Goal: Task Accomplishment & Management: Manage account settings

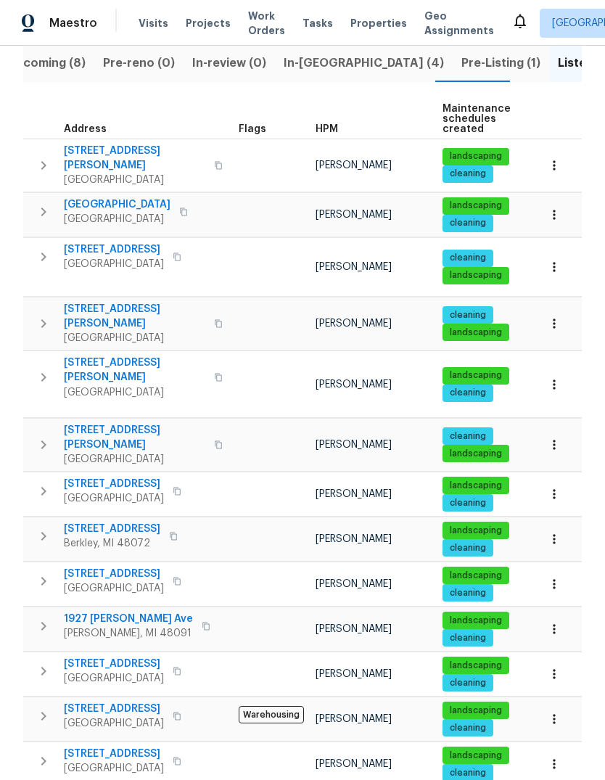
scroll to position [160, 0]
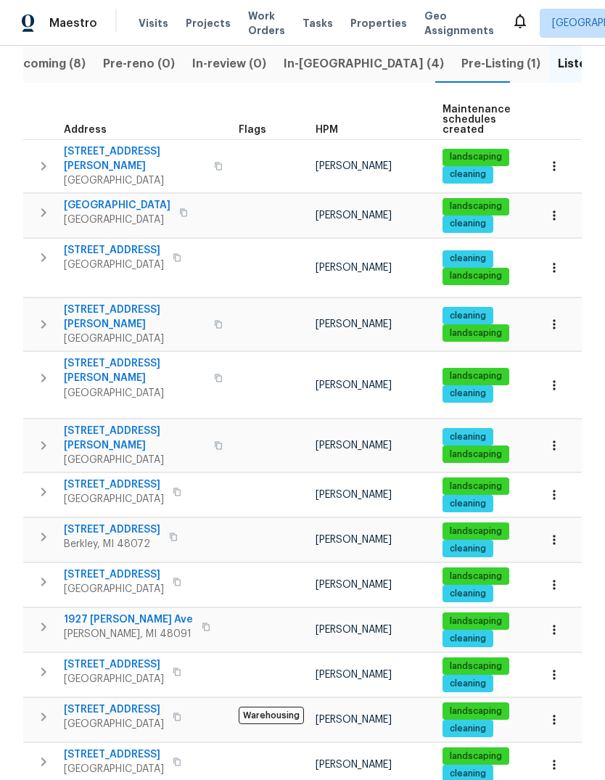
click at [118, 146] on span "26018 Whipple St" at bounding box center [134, 158] width 141 height 29
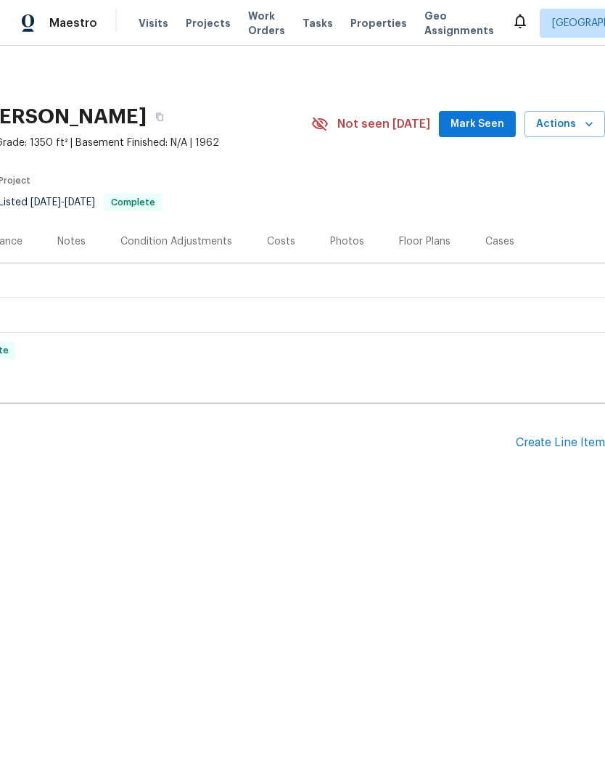
scroll to position [0, 215]
click at [561, 445] on div "Create Line Item" at bounding box center [560, 443] width 89 height 14
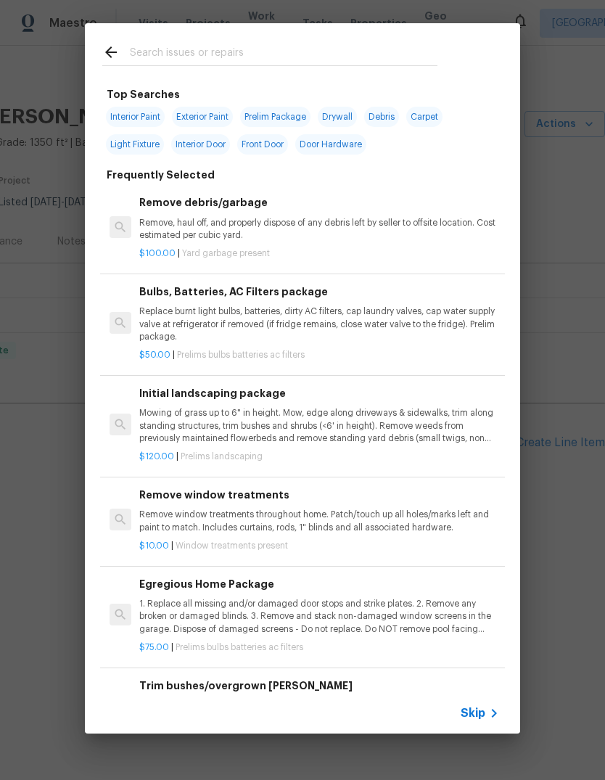
scroll to position [0, 0]
click at [244, 46] on input "text" at bounding box center [283, 55] width 307 height 22
type input "Cleean"
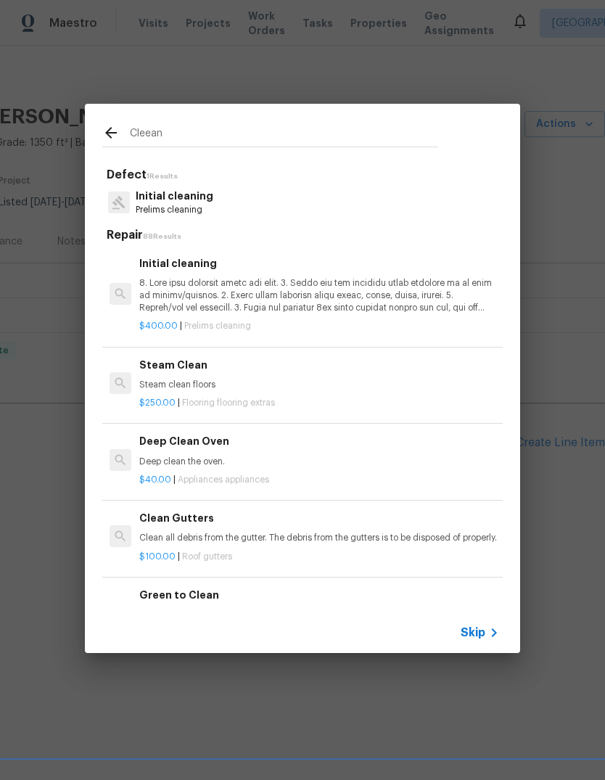
click at [330, 294] on p at bounding box center [319, 295] width 360 height 37
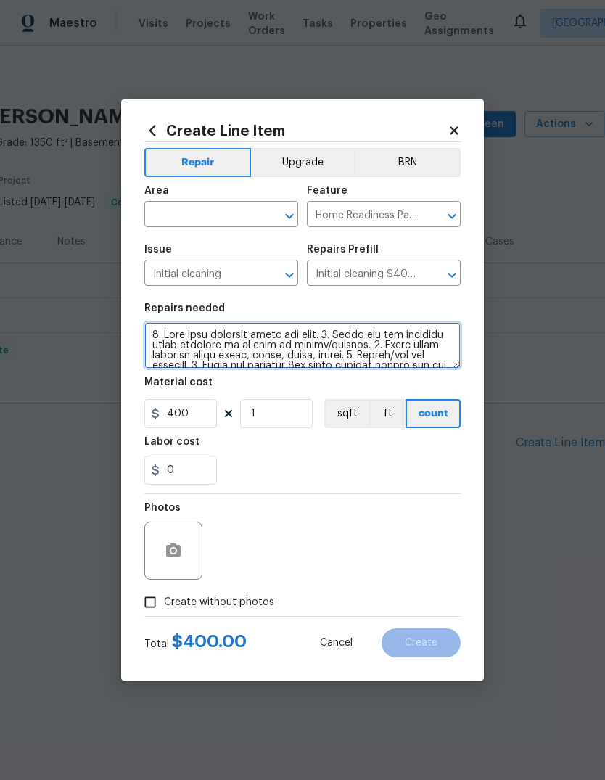
click at [306, 342] on textarea at bounding box center [302, 345] width 316 height 46
click at [305, 342] on textarea at bounding box center [302, 345] width 316 height 46
click at [305, 350] on textarea at bounding box center [302, 345] width 316 height 46
click at [324, 342] on textarea at bounding box center [302, 345] width 316 height 46
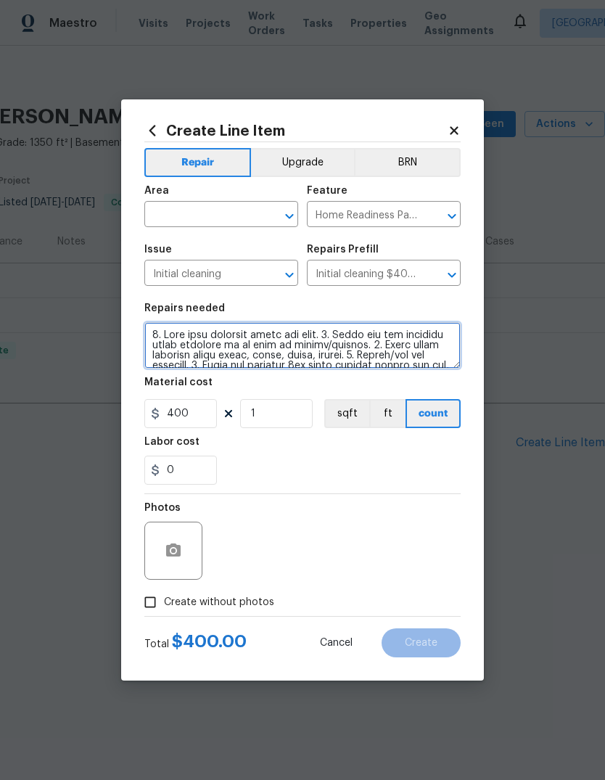
click at [324, 342] on textarea at bounding box center [302, 345] width 316 height 46
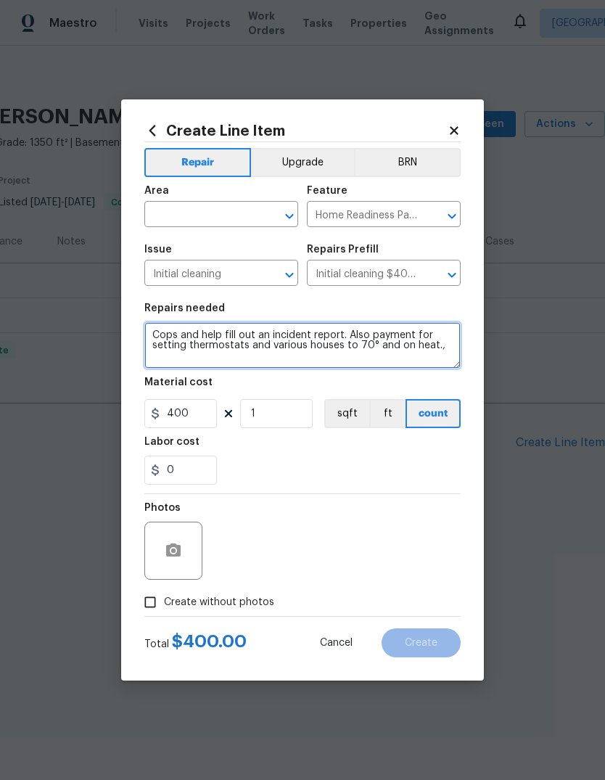
type textarea "Cops and help fill out an incident report. Also payment for setting thermostats…"
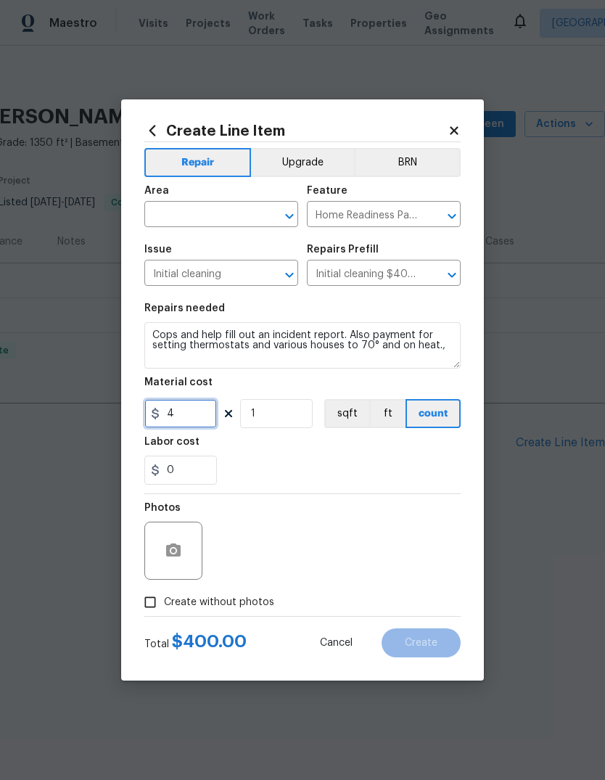
type input "0"
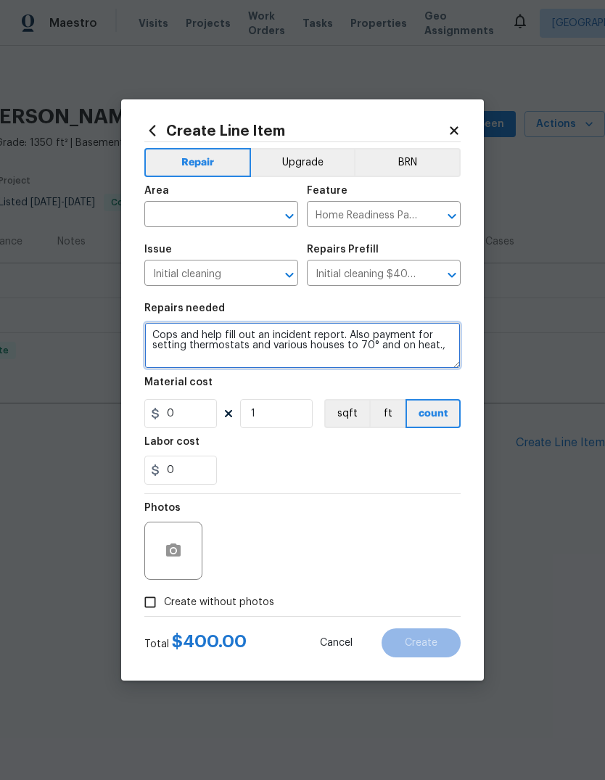
click at [451, 353] on textarea "Cops and help fill out an incident report. Also payment for setting thermostats…" at bounding box center [302, 345] width 316 height 46
type textarea "Cops and help fill out an incident report. Also payment for setting thermostats…"
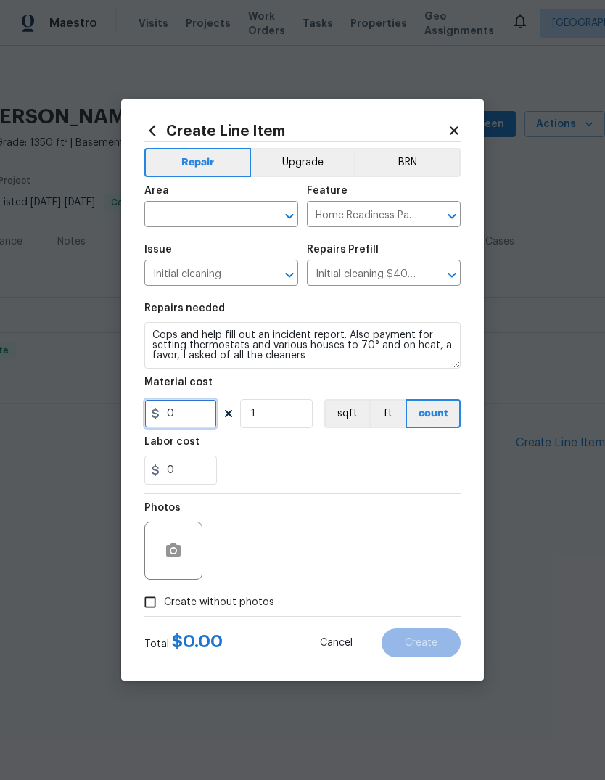
click at [196, 420] on input "0" at bounding box center [180, 413] width 73 height 29
type input "150"
click at [181, 474] on input "0" at bounding box center [180, 469] width 73 height 29
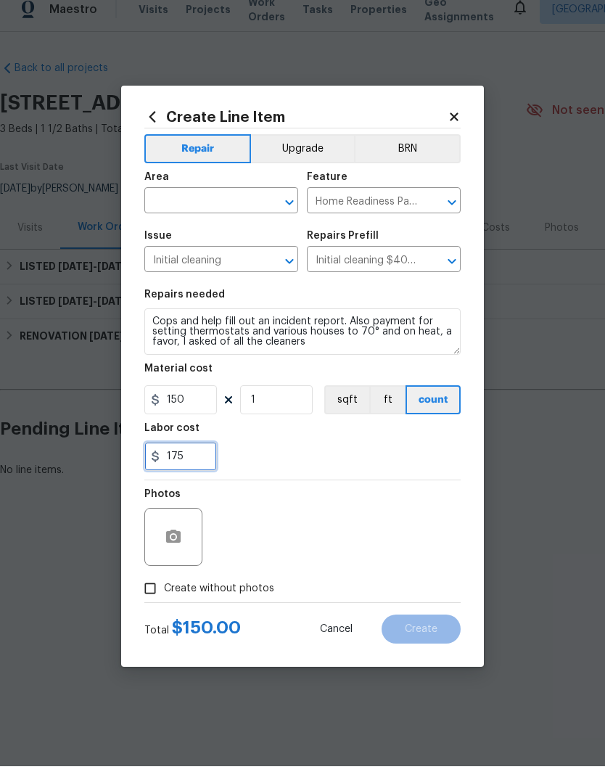
type input "175"
click at [363, 462] on div "175" at bounding box center [302, 469] width 316 height 29
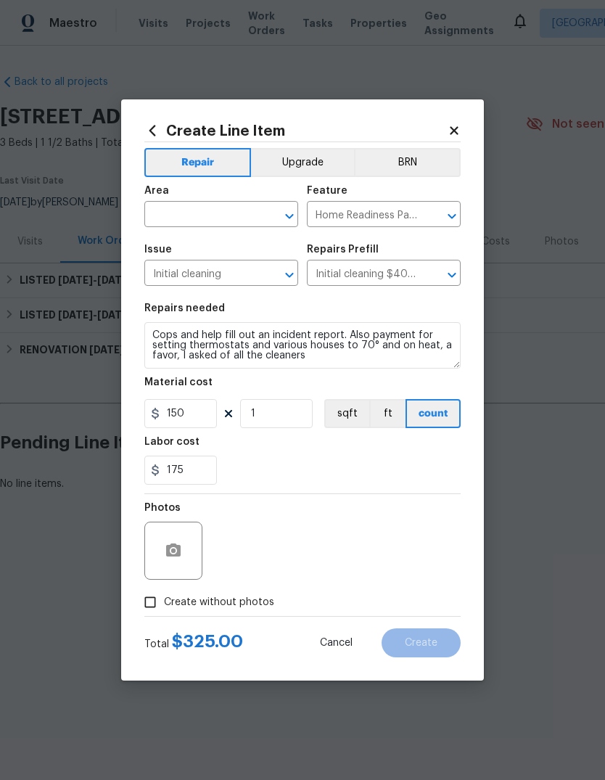
click at [245, 606] on span "Create without photos" at bounding box center [219, 602] width 110 height 15
click at [164, 606] on input "Create without photos" at bounding box center [150, 602] width 28 height 28
checkbox input "true"
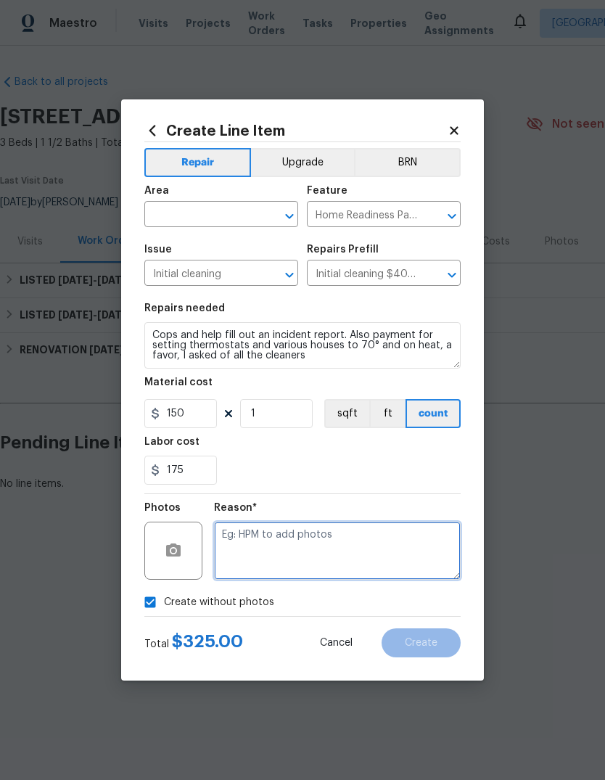
click at [284, 553] on textarea at bounding box center [337, 550] width 247 height 58
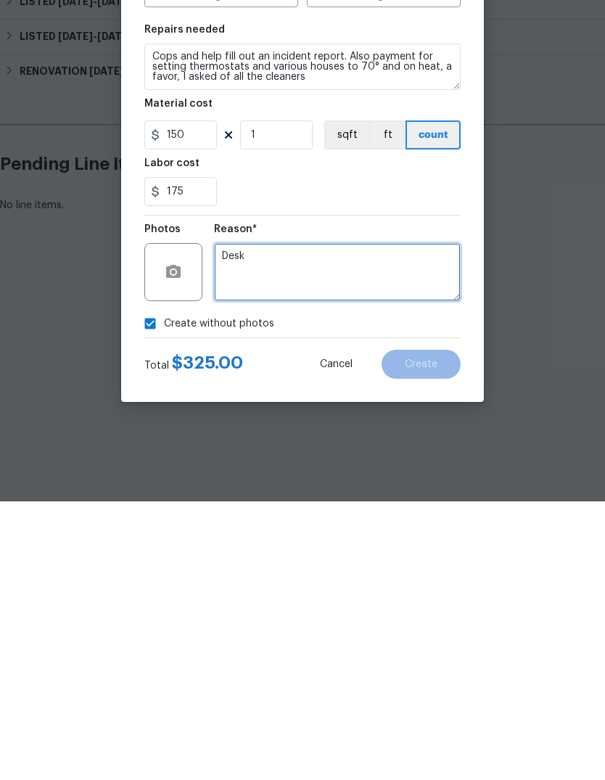
type textarea "Desk"
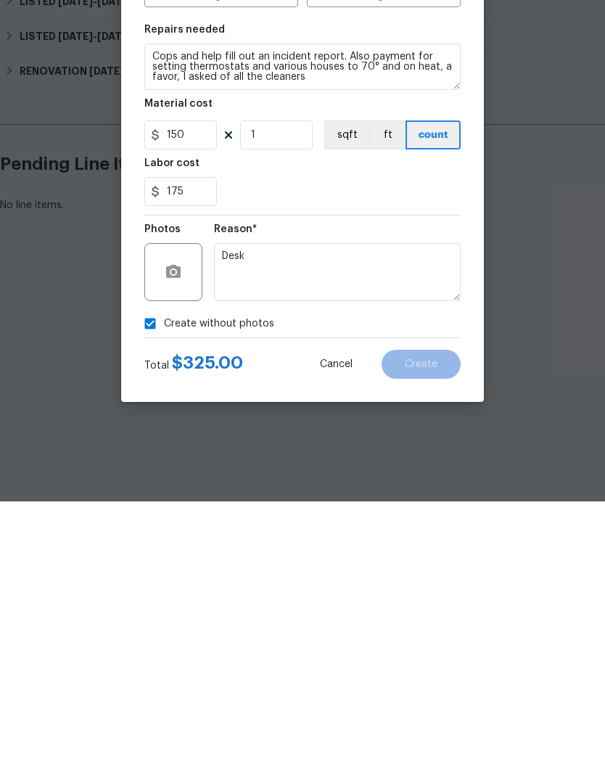
click at [382, 294] on section "Repairs needed Cops and help fill out an incident report. Also payment for sett…" at bounding box center [302, 393] width 316 height 199
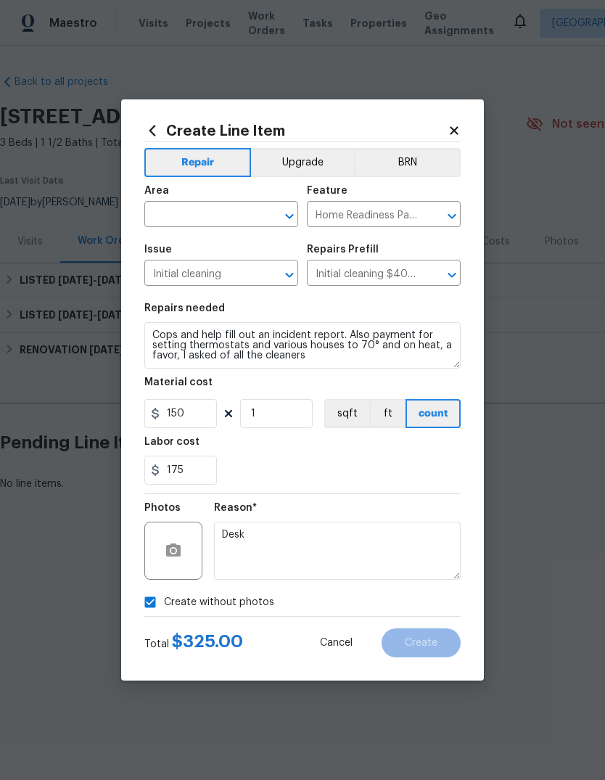
click at [403, 489] on section "Repairs needed Cops and help fill out an incident report. Also payment for sett…" at bounding box center [302, 393] width 316 height 199
click at [220, 211] on input "text" at bounding box center [200, 215] width 113 height 22
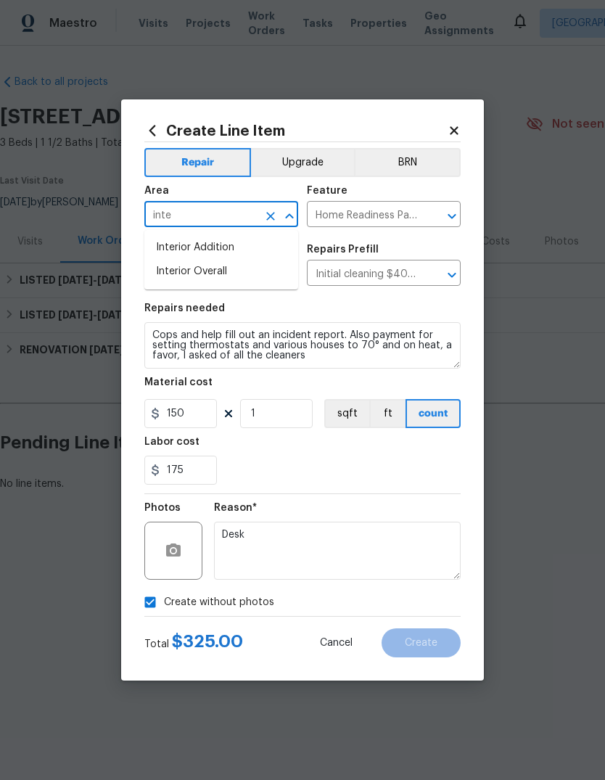
click at [229, 270] on li "Interior Overall" at bounding box center [221, 272] width 154 height 24
type input "Interior Overall"
click at [410, 468] on div "175" at bounding box center [302, 469] width 316 height 29
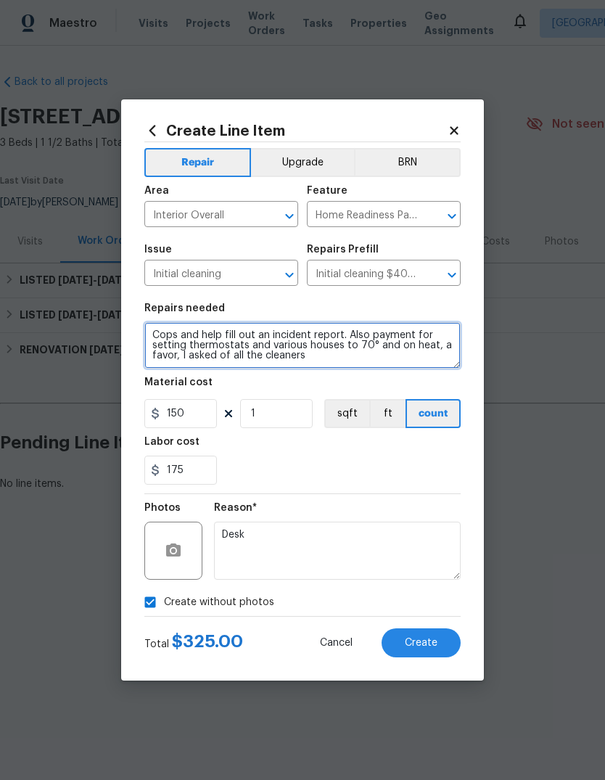
click at [153, 334] on textarea "Cops and help fill out an incident report. Also payment for setting thermostats…" at bounding box center [302, 345] width 316 height 46
click at [273, 333] on textarea "Waited on Cops and help fill out an incident report. Also payment for setting t…" at bounding box center [302, 345] width 316 height 46
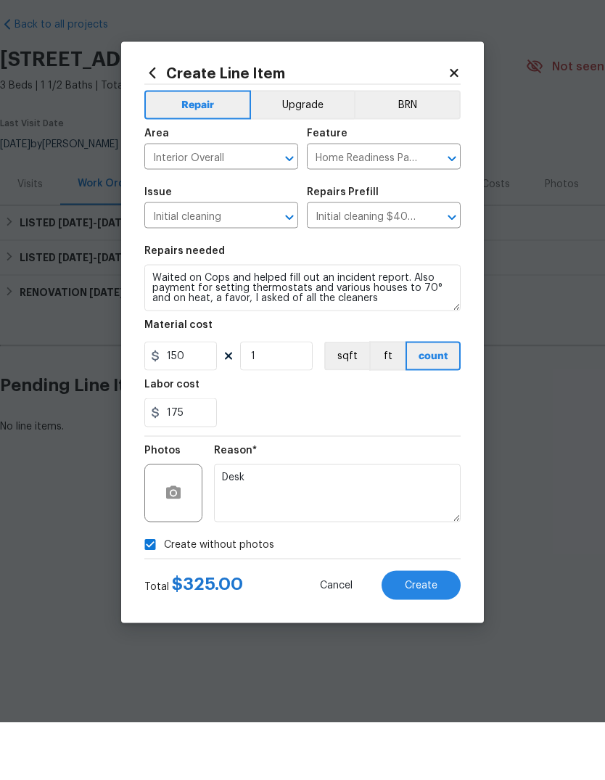
click at [394, 455] on div "175" at bounding box center [302, 469] width 316 height 29
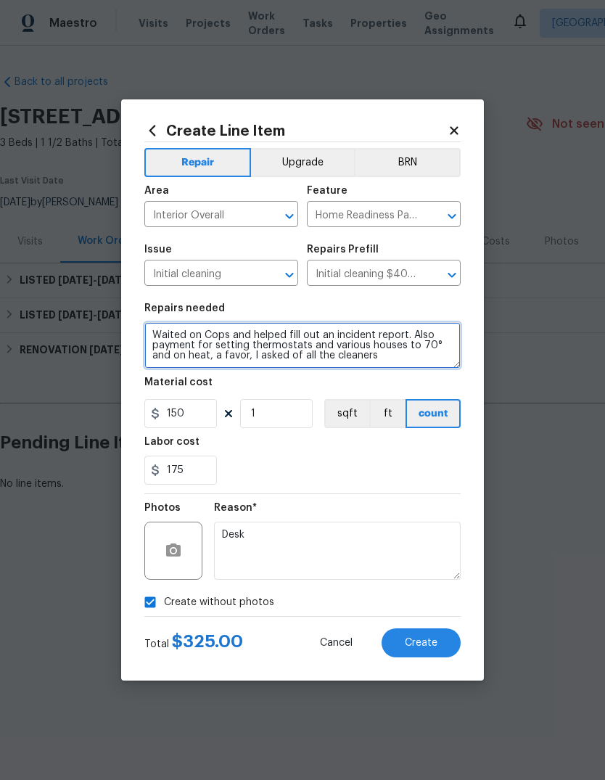
click at [396, 365] on textarea "Waited on Cops and helped fill out an incident report. Also payment for setting…" at bounding box center [302, 345] width 316 height 46
click at [385, 356] on textarea "Waited on Cops and helped fill out an incident report. Also payment for setting…" at bounding box center [302, 345] width 316 height 46
click at [378, 353] on textarea "Waited on Cops and helped fill out an incident report. Also payment for setting…" at bounding box center [302, 345] width 316 height 46
click at [382, 347] on textarea "Waited on Cops and helped fill out an incident report. Also payment for setting…" at bounding box center [302, 345] width 316 height 46
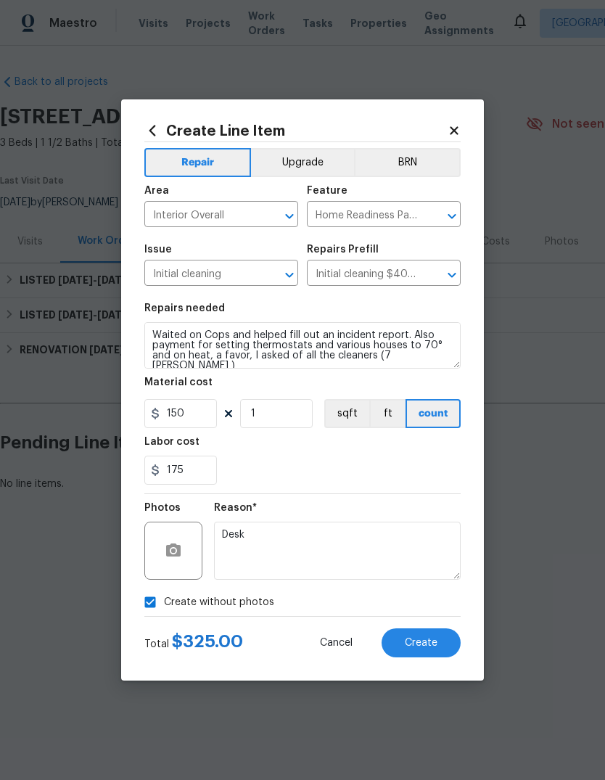
click at [426, 321] on div "Repairs needed" at bounding box center [302, 312] width 316 height 19
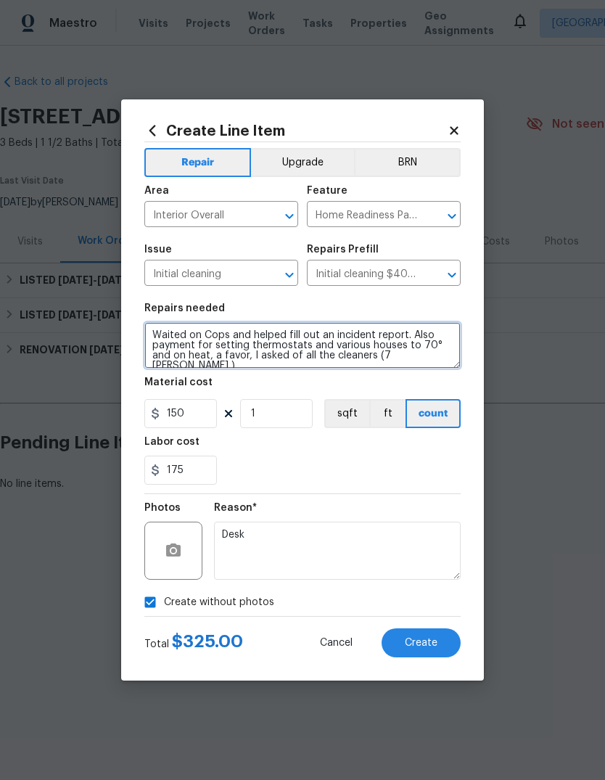
click at [377, 358] on textarea "Waited on Cops and helped fill out an incident report. Also payment for setting…" at bounding box center [302, 345] width 316 height 46
click at [378, 357] on textarea "Waited on Cops and helped fill out an incident report. Also payment for setting…" at bounding box center [302, 345] width 316 height 46
click at [381, 363] on textarea "Waited on Cops and helped fill out an incident report. Also payment for setting…" at bounding box center [302, 345] width 316 height 46
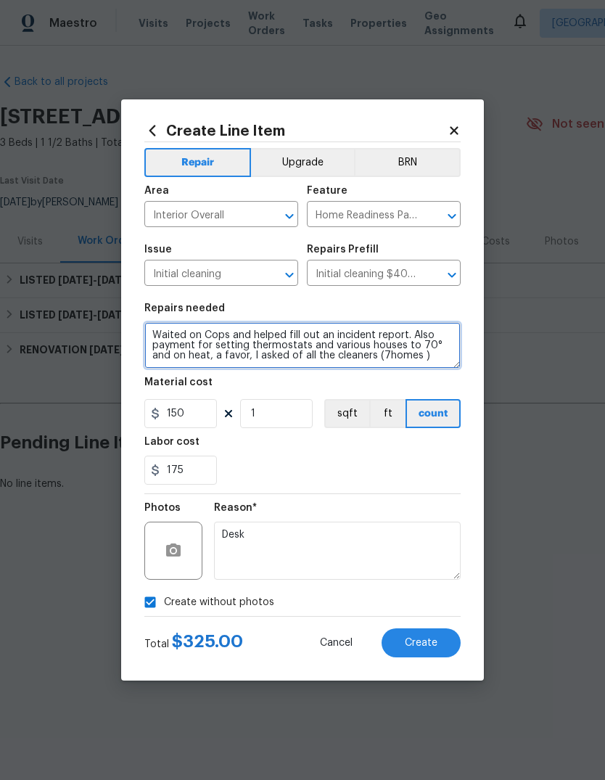
type textarea "Waited on Cops and helped fill out an incident report. Also payment for setting…"
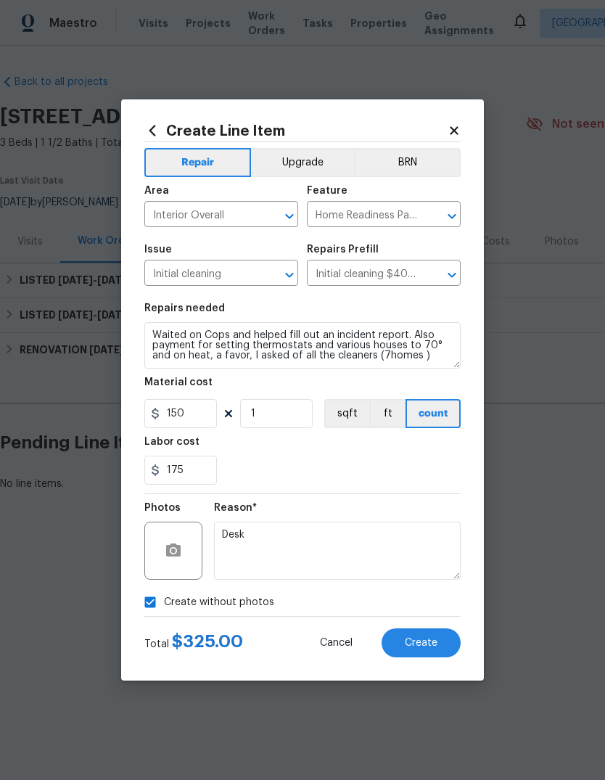
click at [402, 471] on div "175" at bounding box center [302, 469] width 316 height 29
click at [425, 632] on button "Create" at bounding box center [420, 642] width 79 height 29
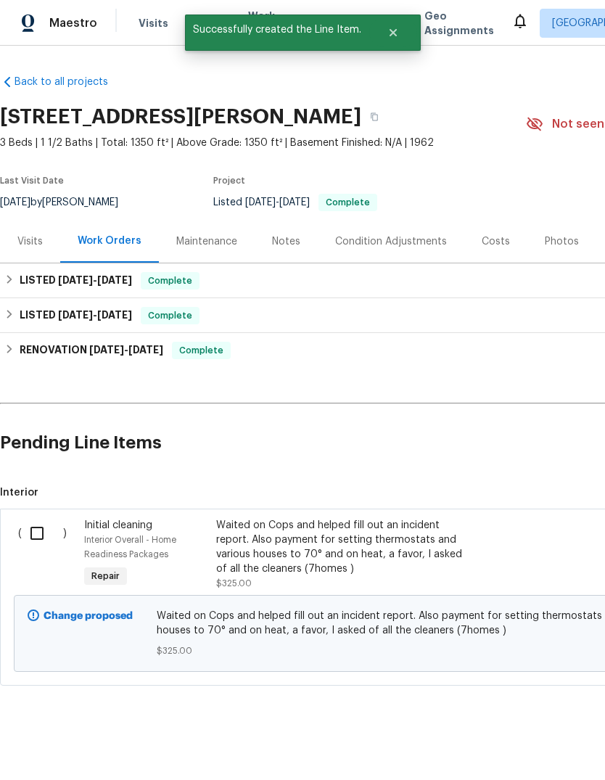
click at [41, 536] on input "checkbox" at bounding box center [42, 533] width 41 height 30
checkbox input "true"
click at [527, 727] on div "Cancel (1) Item Create Work Order" at bounding box center [302, 743] width 605 height 74
click at [516, 739] on span "Create Work Order" at bounding box center [522, 744] width 96 height 18
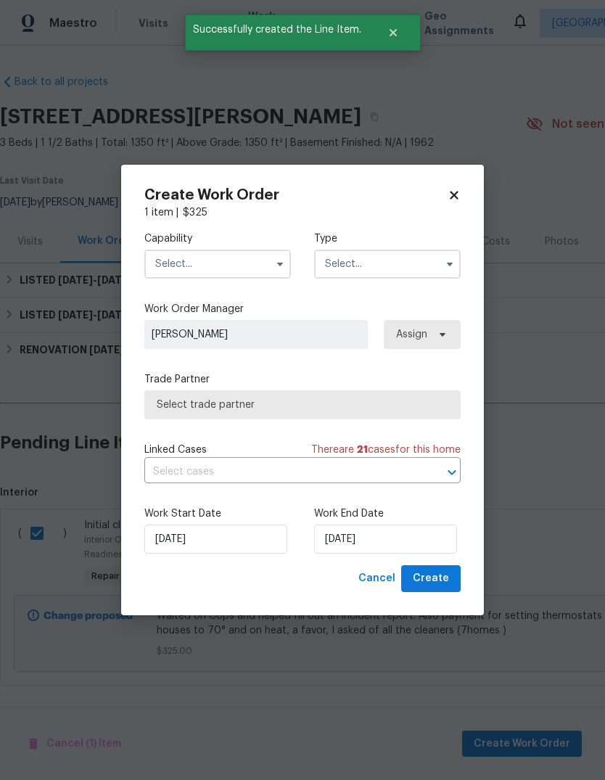
click at [279, 255] on button "button" at bounding box center [279, 263] width 17 height 17
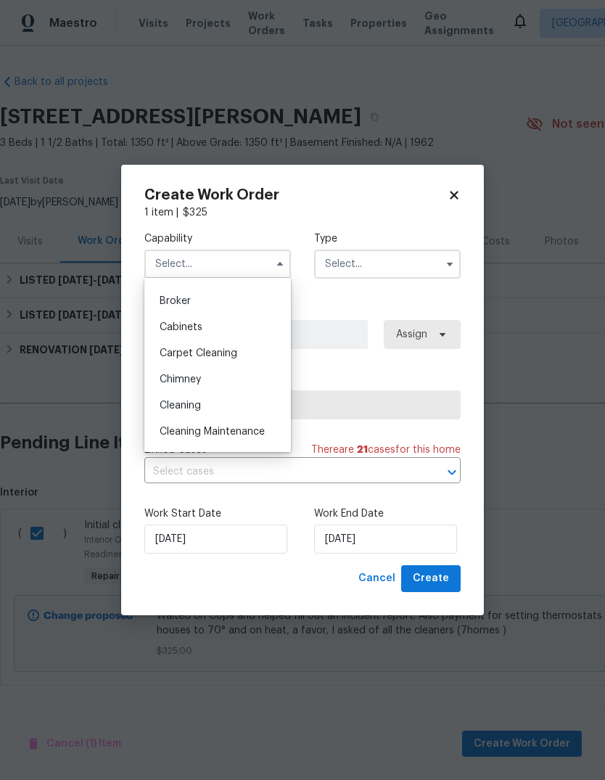
scroll to position [99, 0]
click at [223, 410] on div "Cleaning" at bounding box center [217, 405] width 139 height 26
type input "Cleaning"
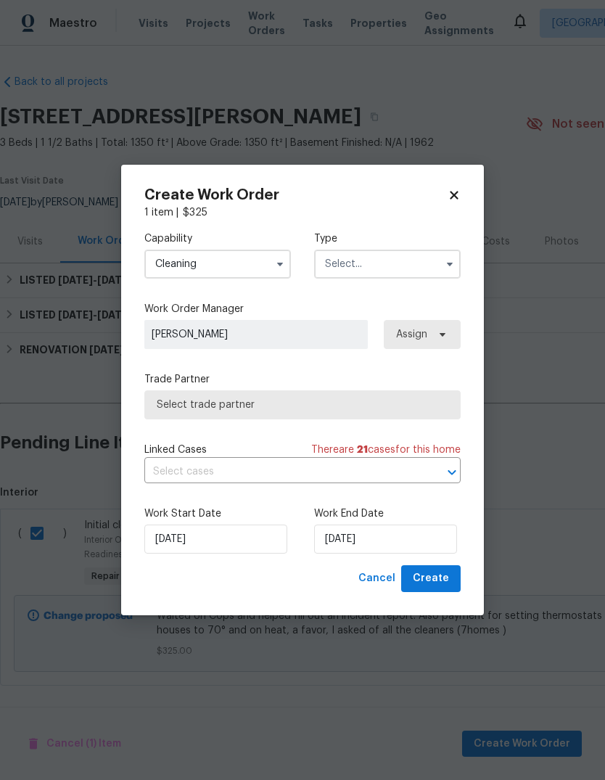
click at [419, 258] on input "text" at bounding box center [387, 263] width 146 height 29
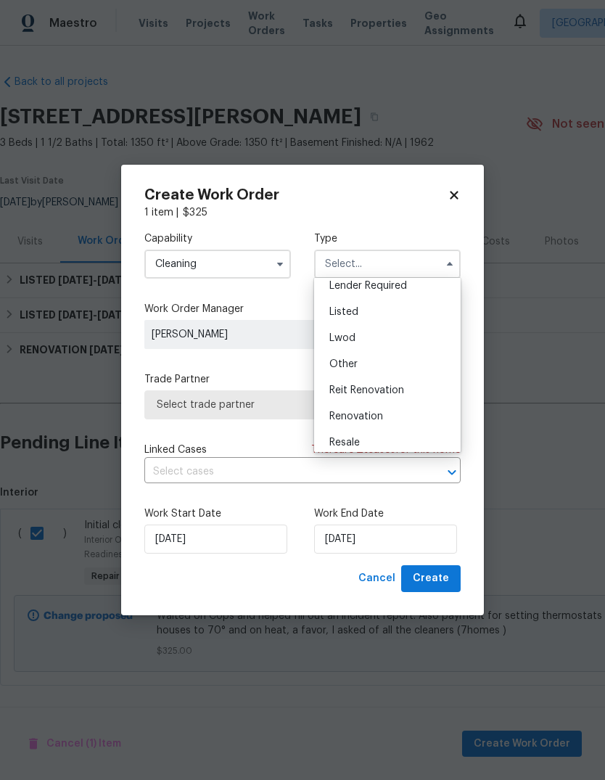
scroll to position [105, 0]
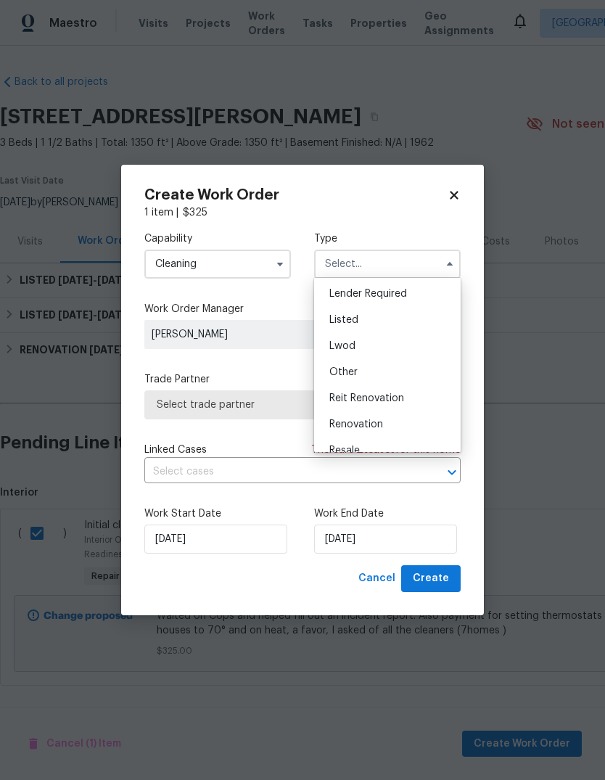
click at [377, 318] on div "Listed" at bounding box center [387, 320] width 139 height 26
type input "Listed"
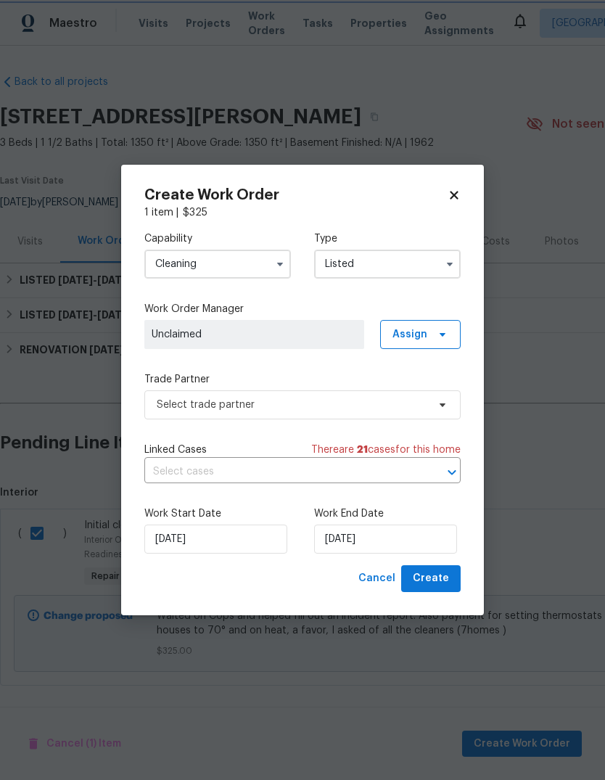
scroll to position [0, 0]
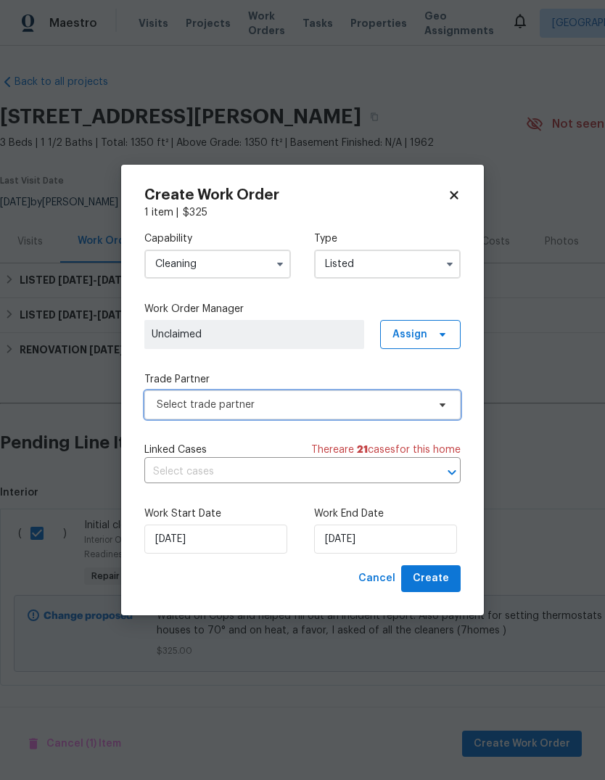
click at [345, 404] on span "Select trade partner" at bounding box center [292, 404] width 270 height 15
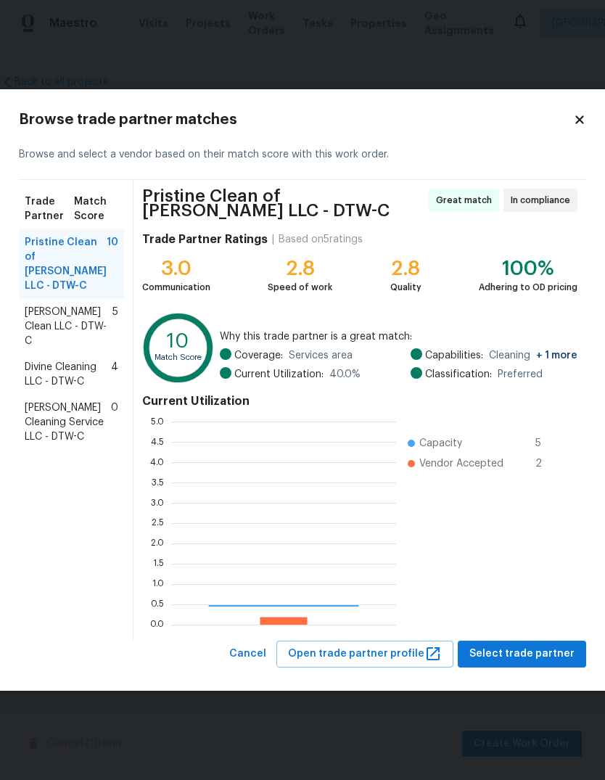
scroll to position [203, 225]
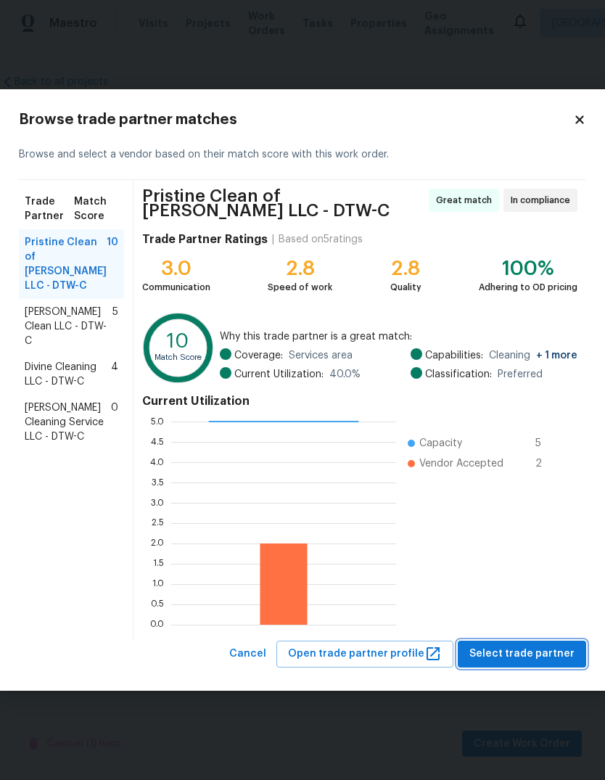
click at [513, 655] on span "Select trade partner" at bounding box center [521, 654] width 105 height 18
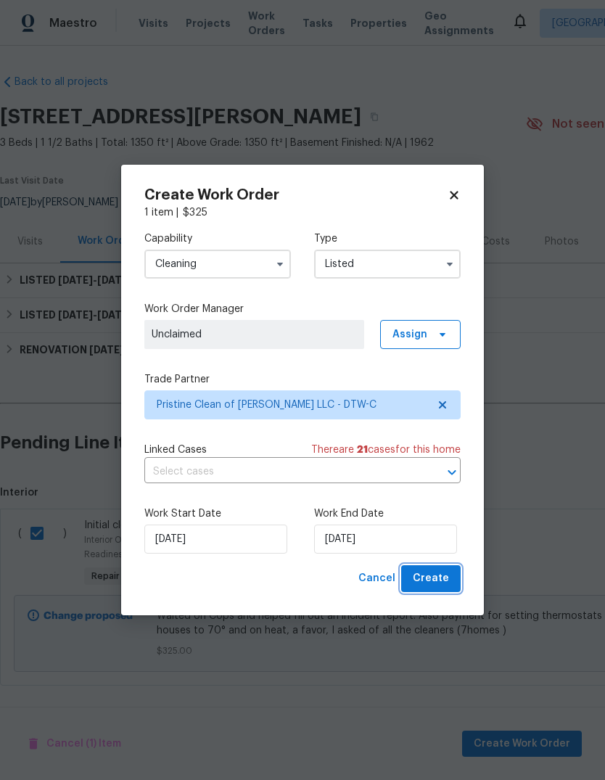
click at [434, 571] on span "Create" at bounding box center [431, 578] width 36 height 18
checkbox input "false"
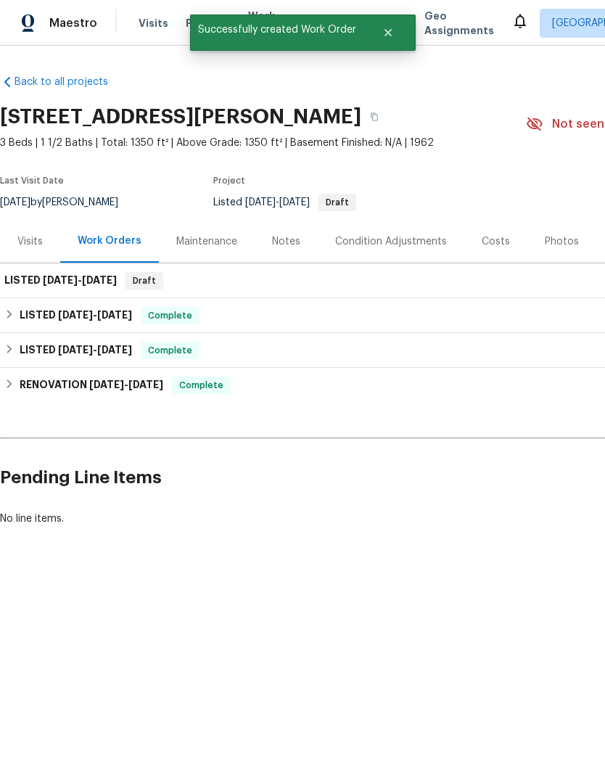
scroll to position [0, 0]
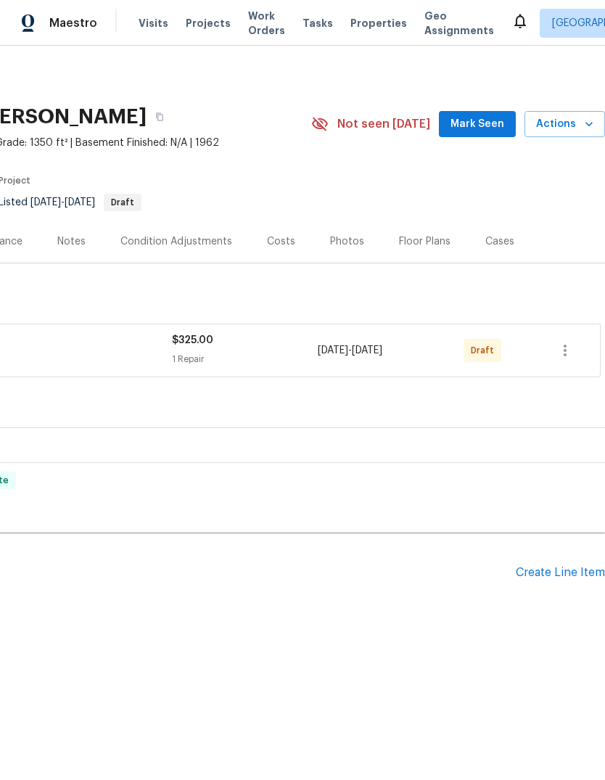
scroll to position [0, 215]
click at [569, 349] on icon "button" at bounding box center [564, 350] width 17 height 17
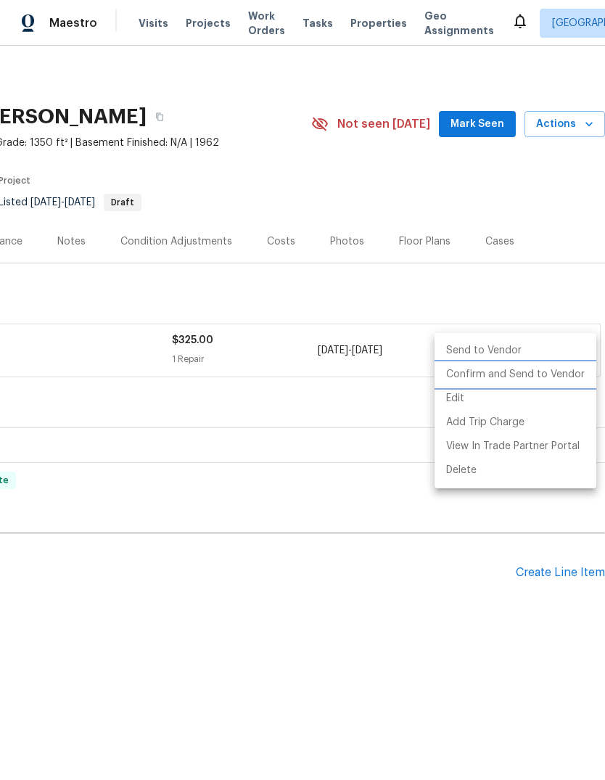
click at [540, 370] on li "Confirm and Send to Vendor" at bounding box center [515, 375] width 162 height 24
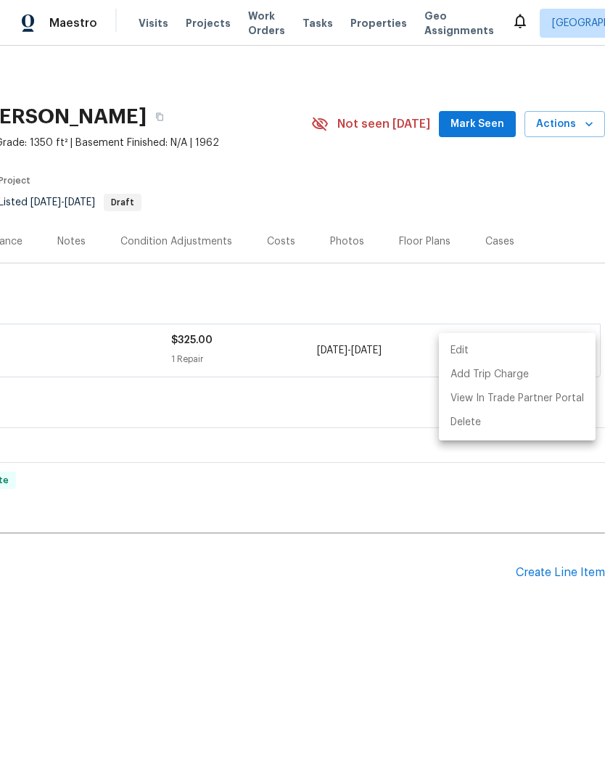
click at [472, 194] on div at bounding box center [302, 390] width 605 height 780
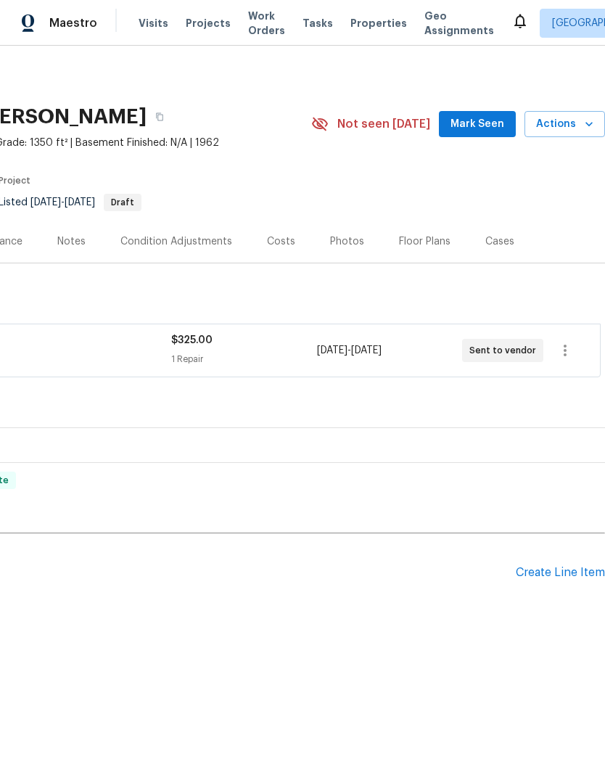
click at [358, 28] on span "Properties" at bounding box center [378, 23] width 57 height 15
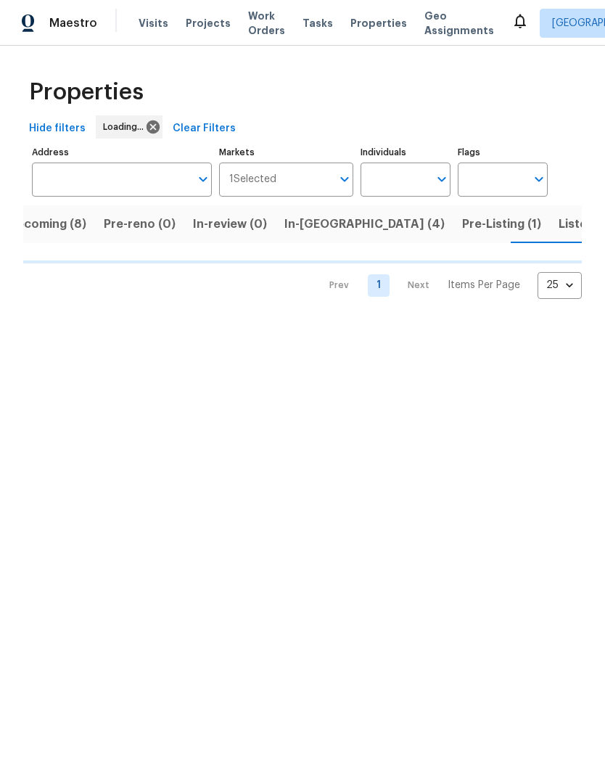
scroll to position [0, 25]
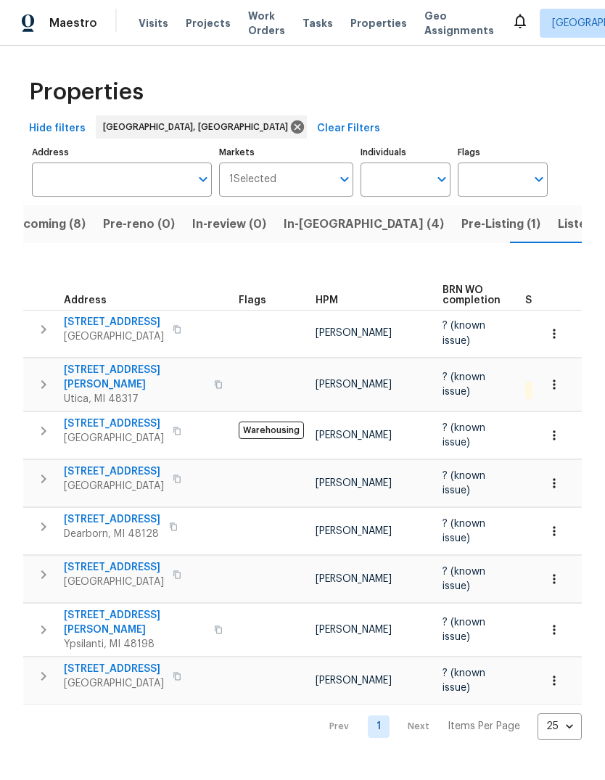
click at [125, 560] on span "[STREET_ADDRESS]" at bounding box center [114, 567] width 100 height 15
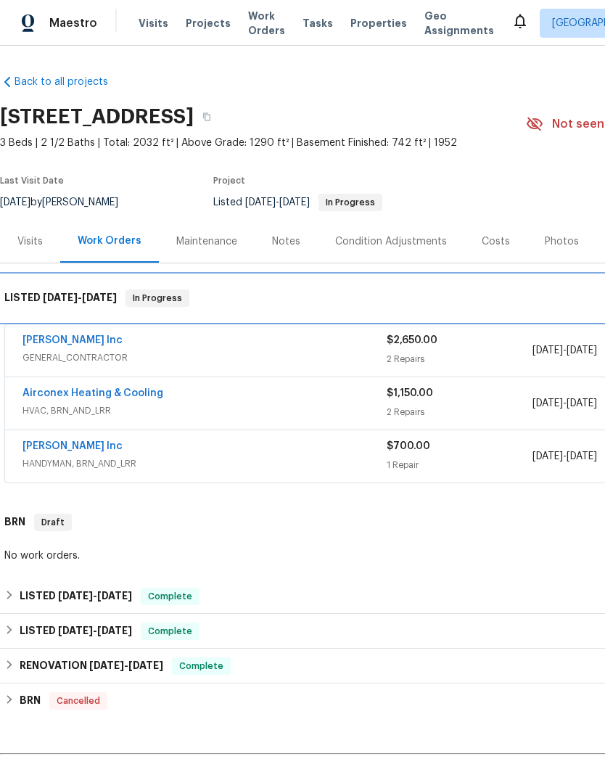
click at [83, 321] on div "LISTED 8/1/25 - 9/1/25 In Progress" at bounding box center [409, 298] width 819 height 46
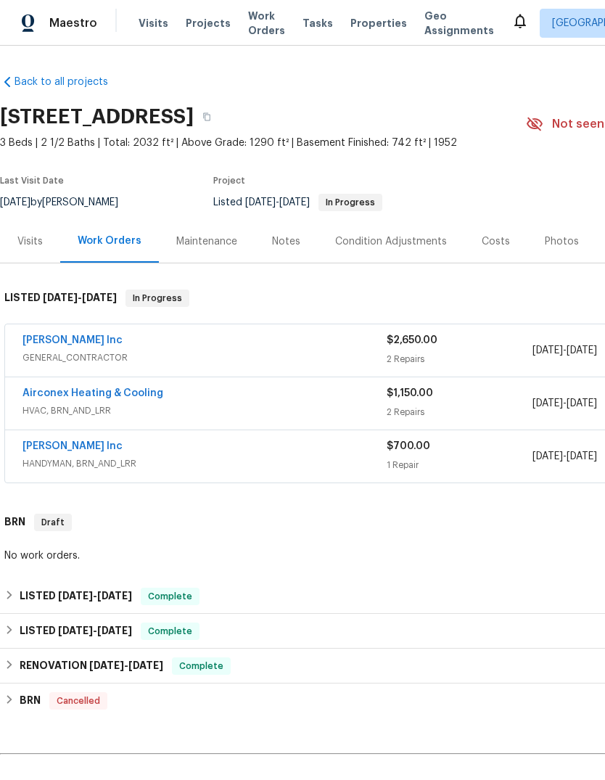
click at [99, 335] on link "Michael Radney Inc" at bounding box center [72, 340] width 100 height 10
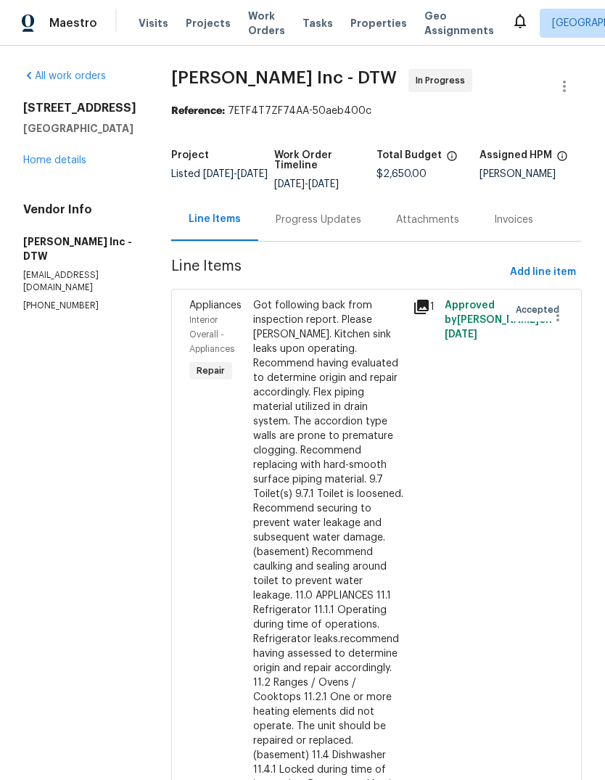
click at [101, 69] on div "All work orders 23880 Moritz St Oak Park, MI 48237 Home details Vendor Info Mic…" at bounding box center [79, 190] width 113 height 243
click at [100, 69] on div "All work orders 23880 Moritz St Oak Park, MI 48237 Home details Vendor Info Mic…" at bounding box center [79, 190] width 113 height 243
click at [91, 69] on div "All work orders 23880 Moritz St Oak Park, MI 48237 Home details Vendor Info Mic…" at bounding box center [79, 190] width 113 height 243
click at [83, 69] on div "All work orders 23880 Moritz St Oak Park, MI 48237 Home details Vendor Info Mic…" at bounding box center [79, 190] width 113 height 243
click at [67, 71] on link "All work orders" at bounding box center [64, 76] width 83 height 10
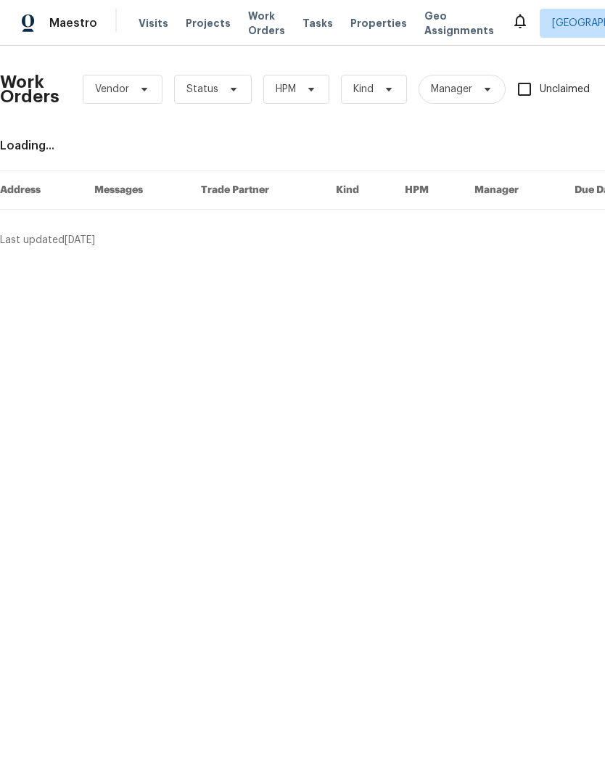
click at [373, 28] on span "Properties" at bounding box center [378, 23] width 57 height 15
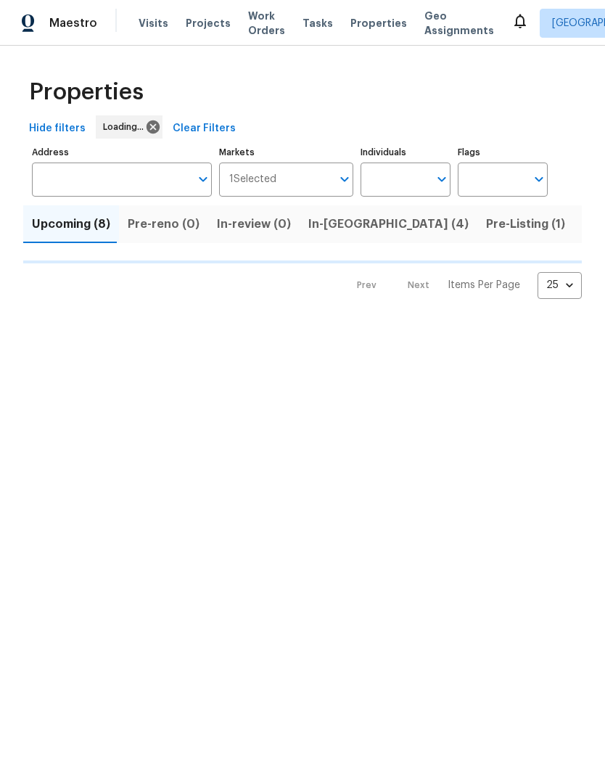
click at [333, 228] on span "In-[GEOGRAPHIC_DATA] (4)" at bounding box center [388, 224] width 160 height 20
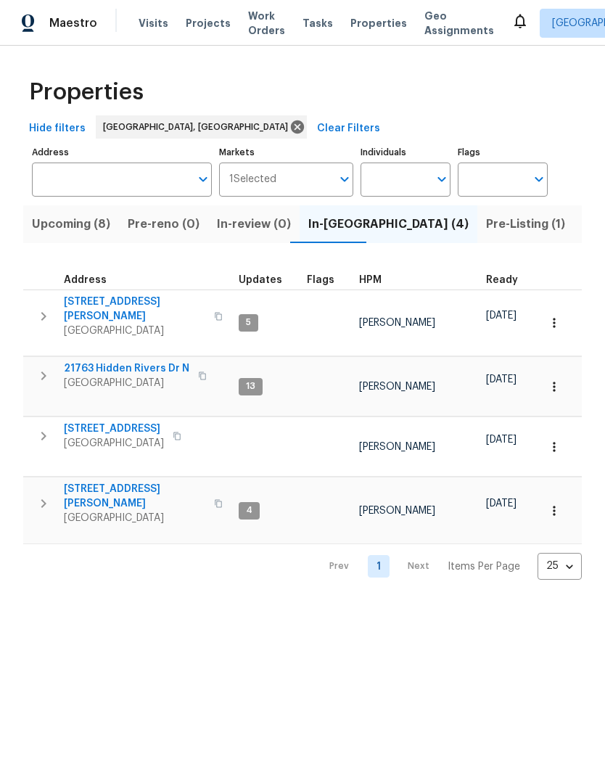
click at [94, 231] on span "Upcoming (8)" at bounding box center [71, 224] width 78 height 20
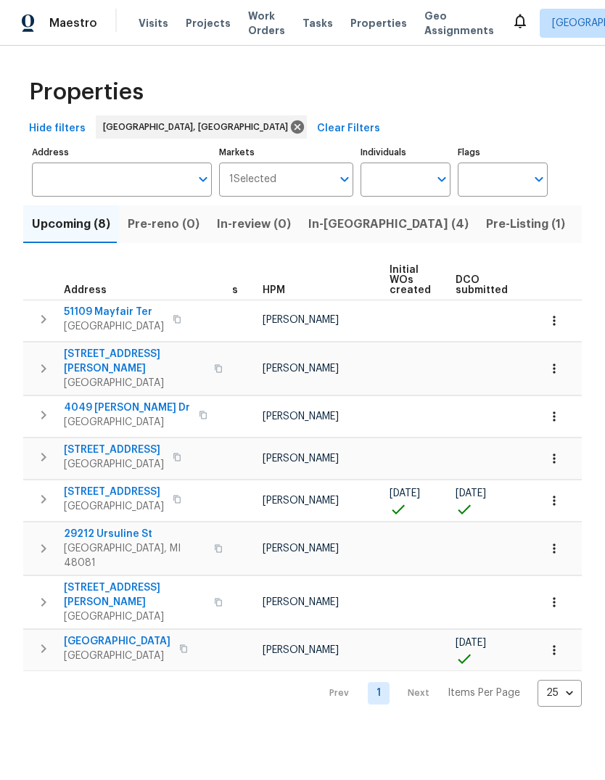
scroll to position [0, 67]
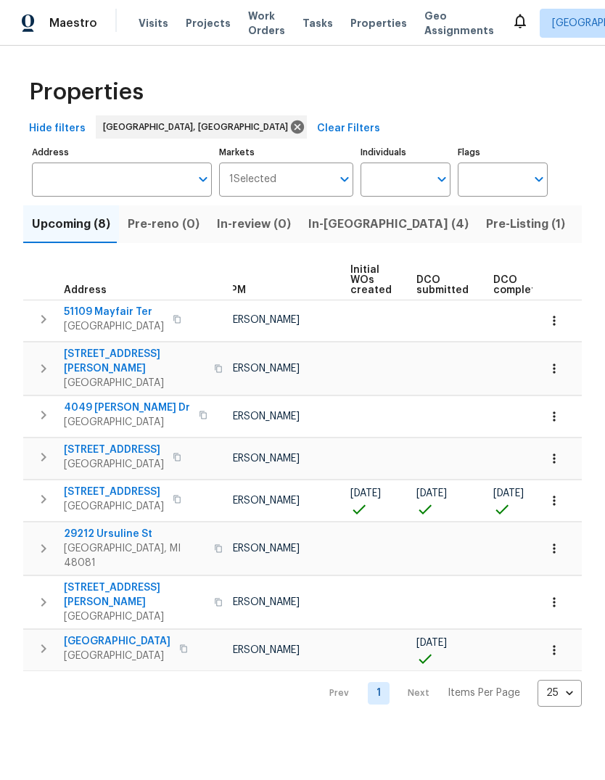
click at [64, 486] on span "6441 Crest Dr" at bounding box center [114, 491] width 100 height 15
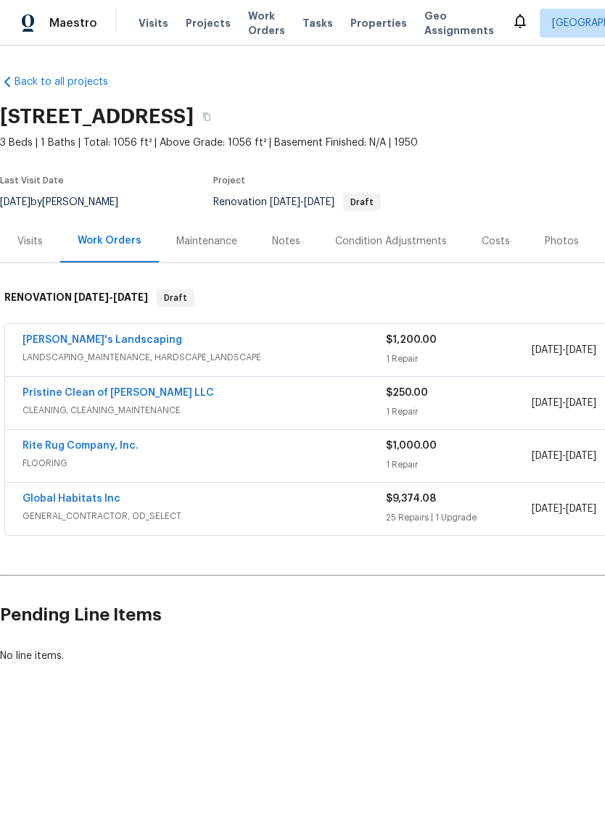
click at [39, 255] on div "Visits" at bounding box center [30, 241] width 60 height 43
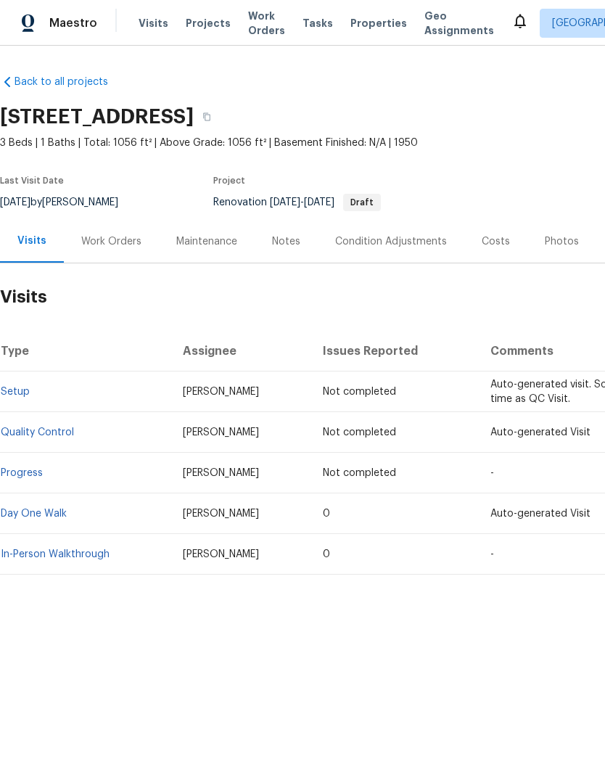
click at [352, 20] on span "Properties" at bounding box center [378, 23] width 57 height 15
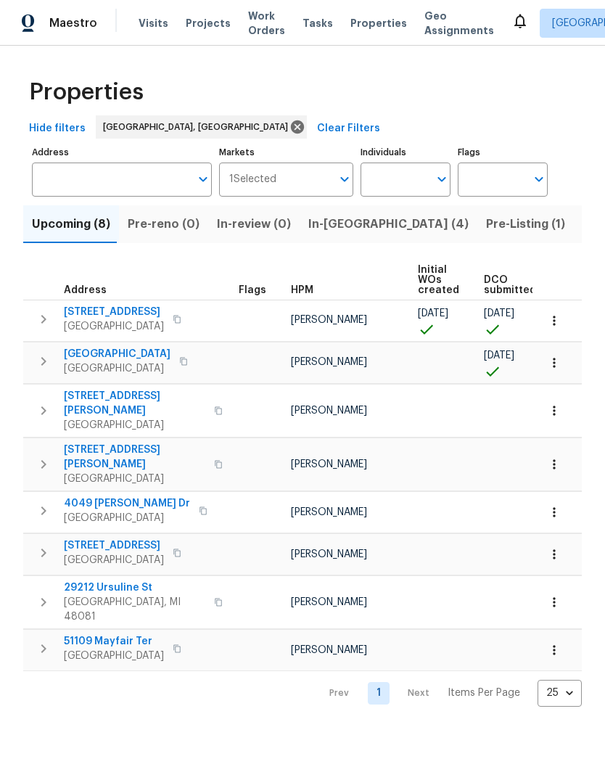
click at [94, 315] on span "6441 Crest Dr" at bounding box center [114, 312] width 100 height 15
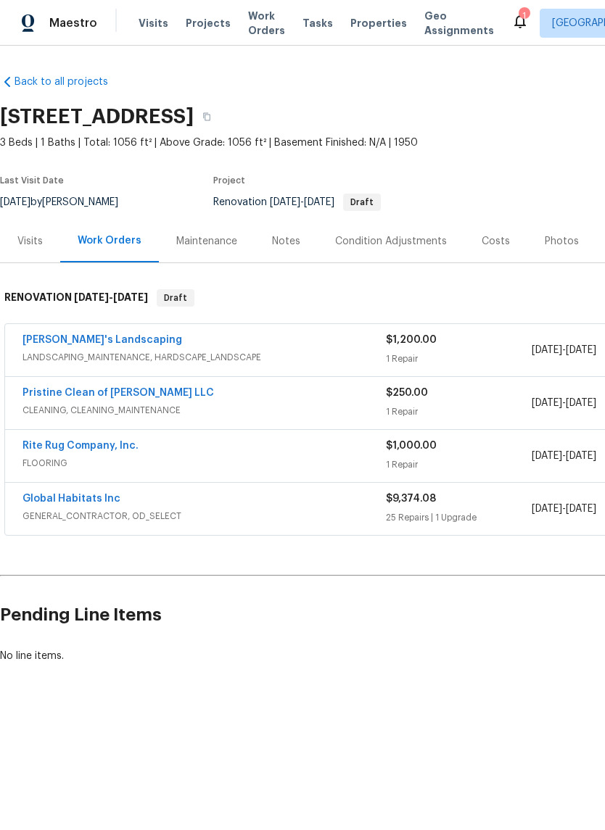
click at [292, 227] on div "Notes" at bounding box center [286, 241] width 63 height 43
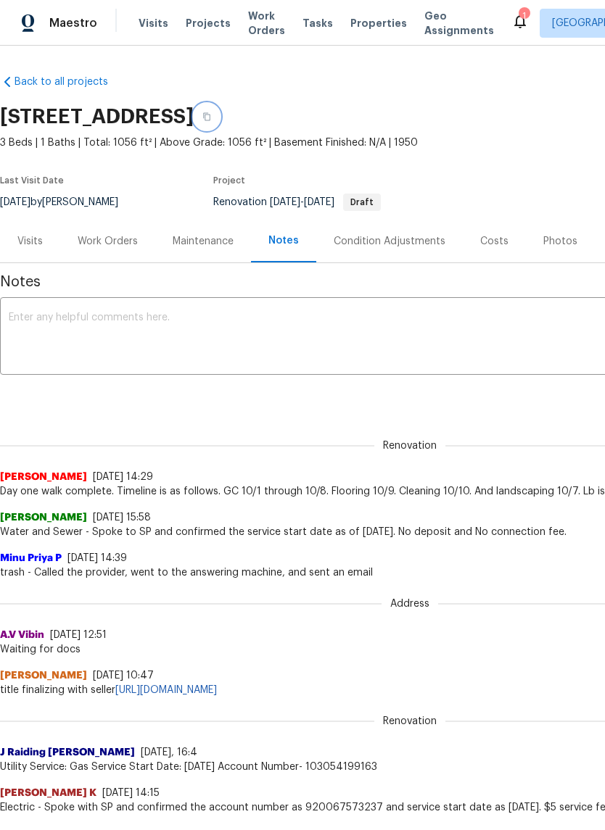
click at [220, 112] on button "button" at bounding box center [207, 117] width 26 height 26
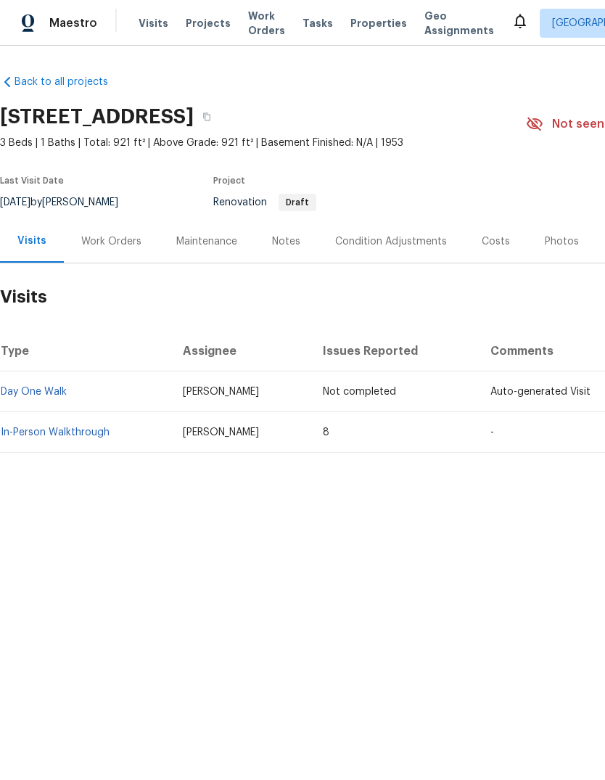
click at [368, 39] on div "Maestro Visits Projects Work Orders Tasks Properties Geo Assignments [GEOGRAPHI…" at bounding box center [302, 23] width 605 height 46
click at [378, 28] on span "Properties" at bounding box center [378, 23] width 57 height 15
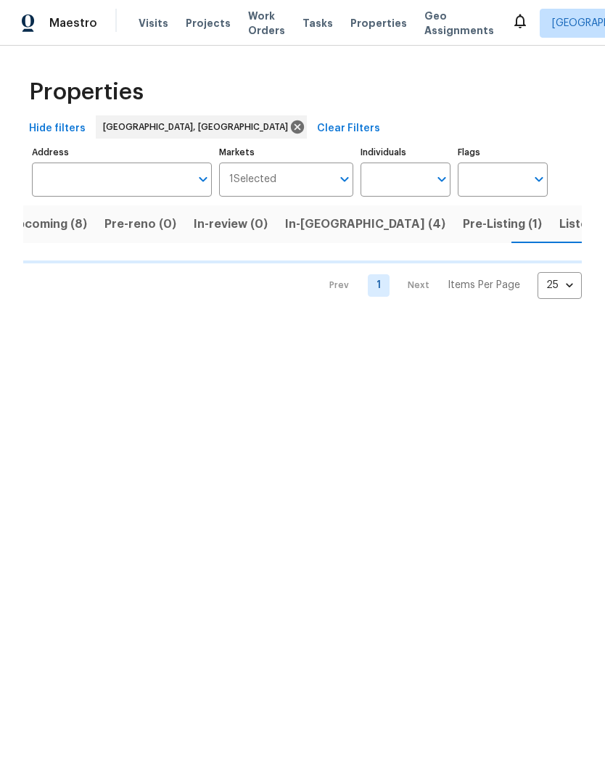
scroll to position [0, 25]
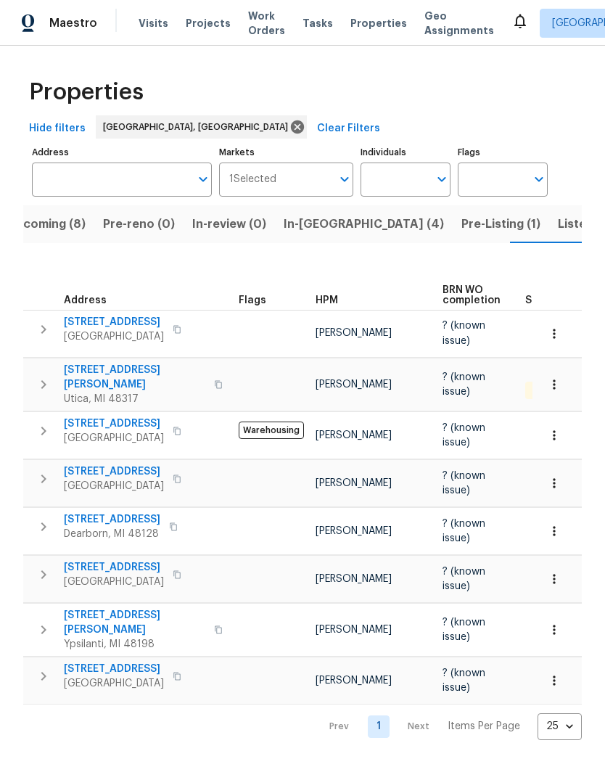
click at [124, 373] on span "11040 Messmore Rd" at bounding box center [134, 377] width 141 height 29
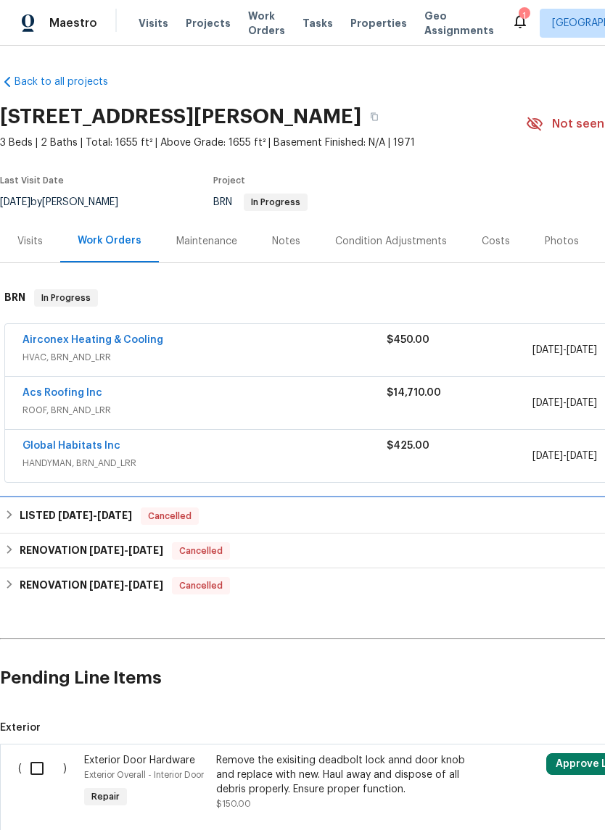
click at [292, 507] on div "LISTED 8/23/25 - 8/25/25 Cancelled" at bounding box center [409, 516] width 819 height 35
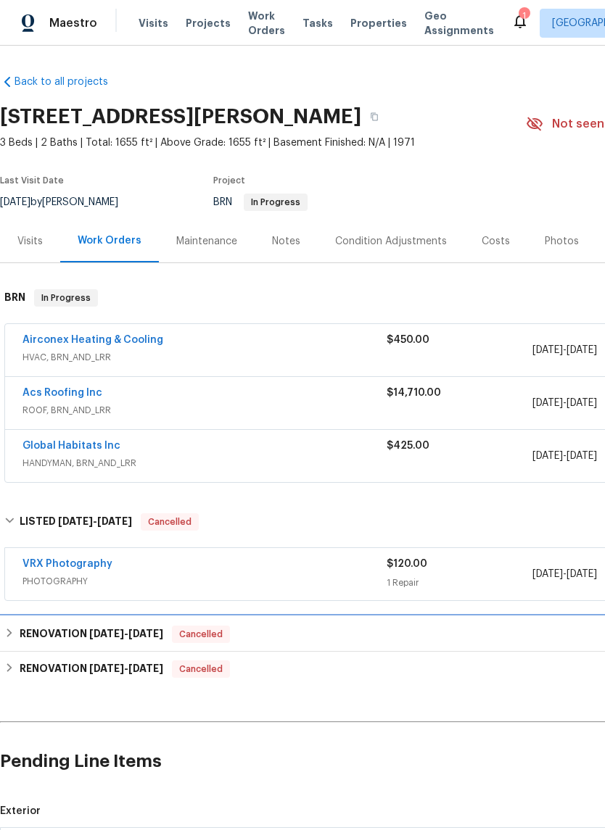
click at [353, 621] on div "RENOVATION 7/14/25 - 8/21/25 Cancelled" at bounding box center [409, 634] width 819 height 35
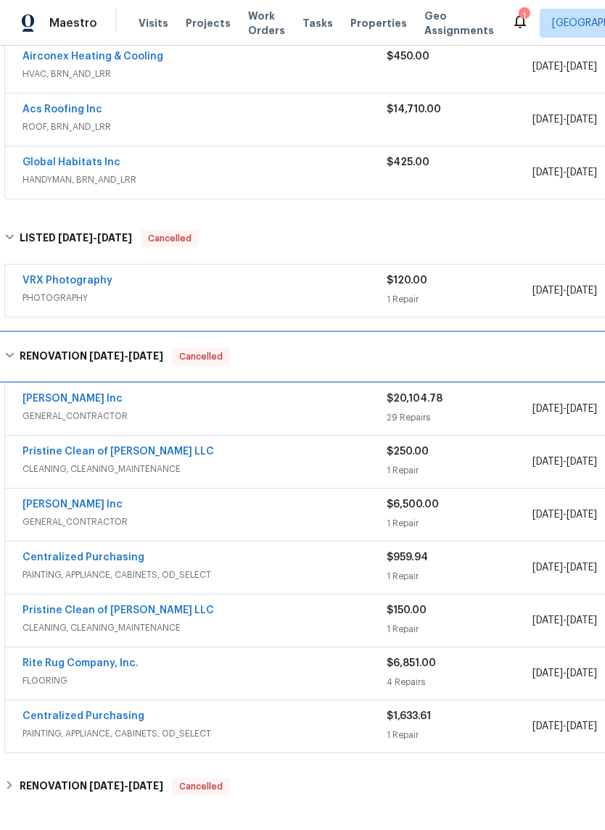
scroll to position [284, 0]
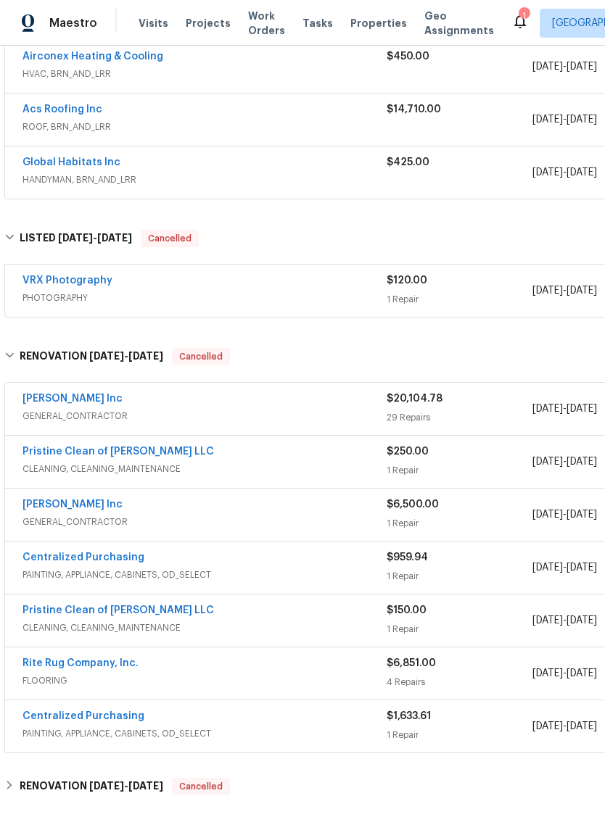
click at [108, 419] on span "GENERAL_CONTRACTOR" at bounding box center [204, 416] width 364 height 15
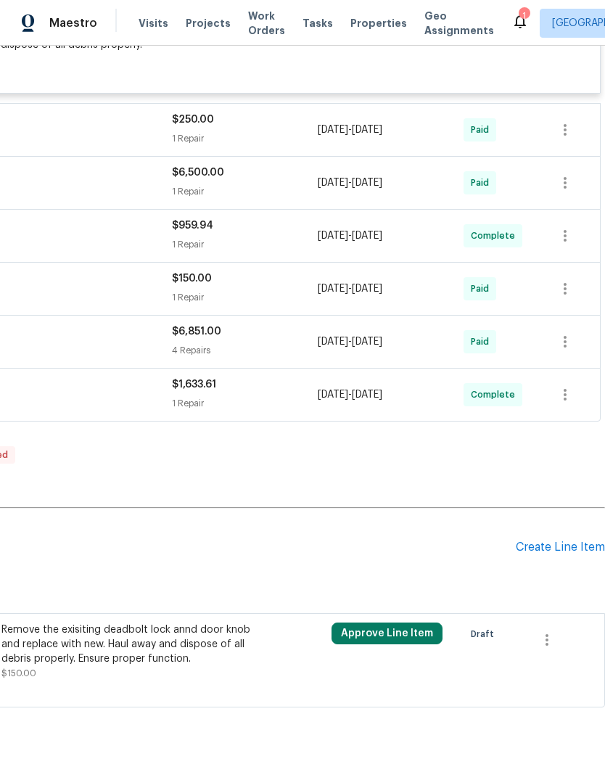
scroll to position [4575, 215]
click at [547, 554] on div "Create Line Item" at bounding box center [560, 547] width 89 height 14
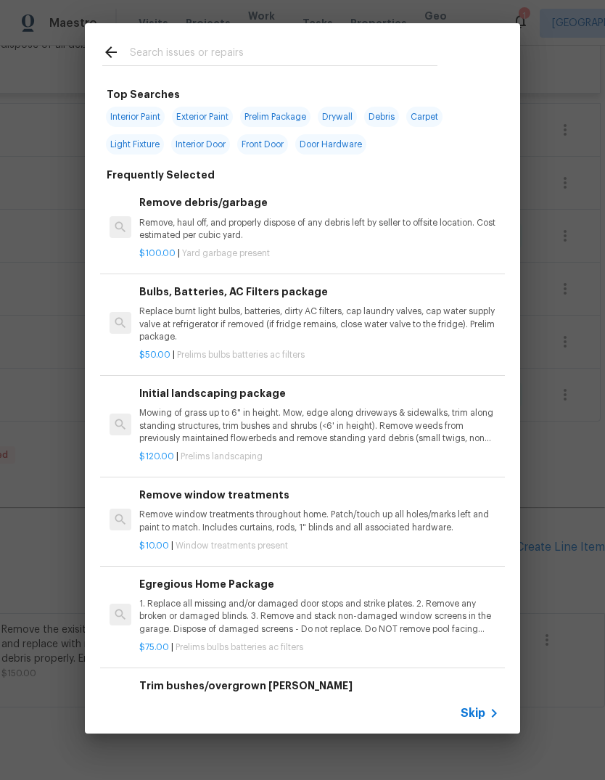
click at [201, 54] on input "text" at bounding box center [283, 55] width 307 height 22
type input "Misc"
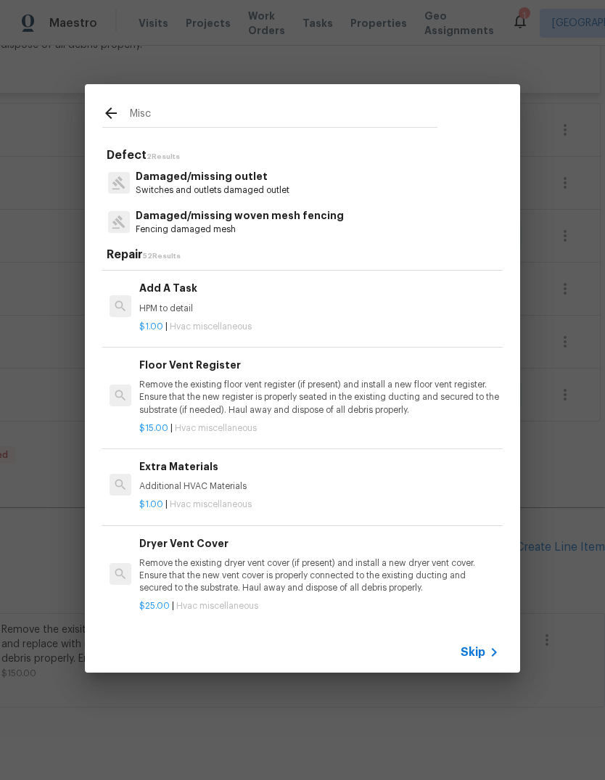
scroll to position [249, 0]
click at [218, 311] on p "HPM to detail" at bounding box center [319, 308] width 360 height 12
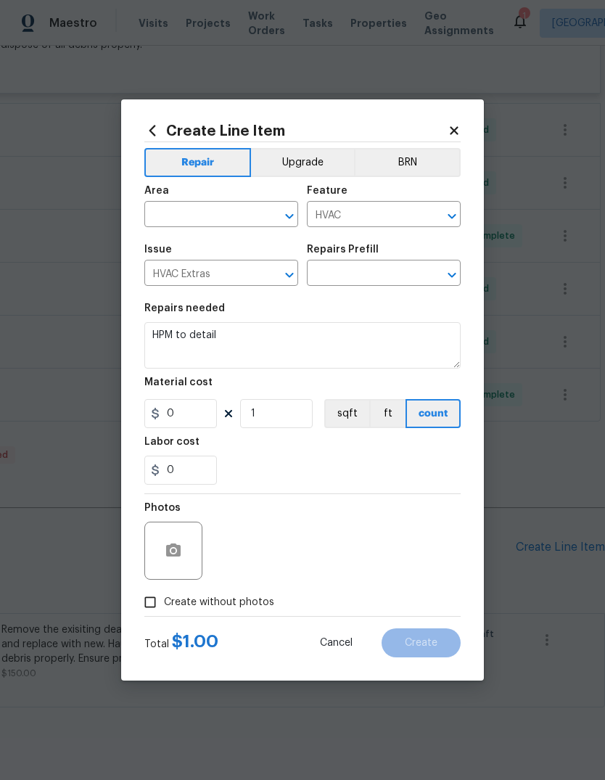
type input "Add A Task $1.00"
type input "1"
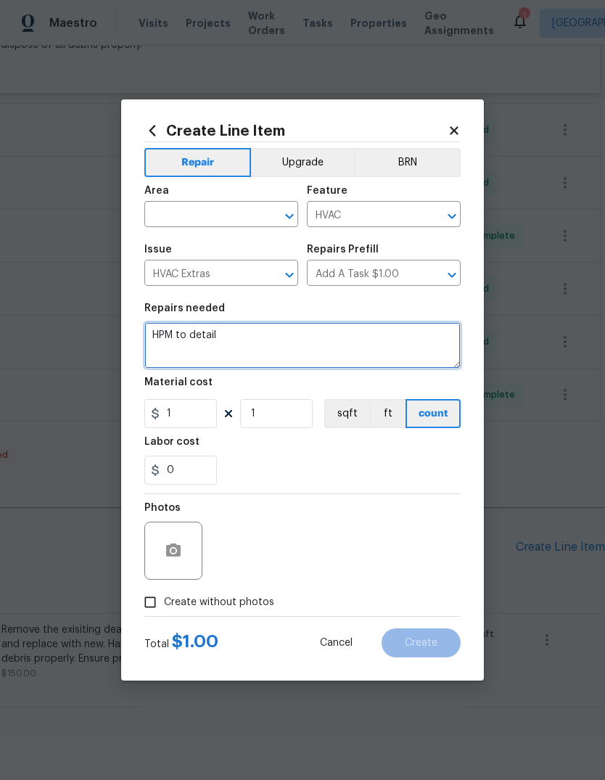
click at [265, 339] on textarea "HPM to detail" at bounding box center [302, 345] width 316 height 46
click at [199, 341] on textarea "HPM to detail" at bounding box center [302, 345] width 316 height 46
click at [199, 340] on textarea "HPM to detail" at bounding box center [302, 345] width 316 height 46
click at [218, 337] on textarea "HPM to detail" at bounding box center [302, 345] width 316 height 46
click at [217, 336] on textarea "HPM to detail" at bounding box center [302, 345] width 316 height 46
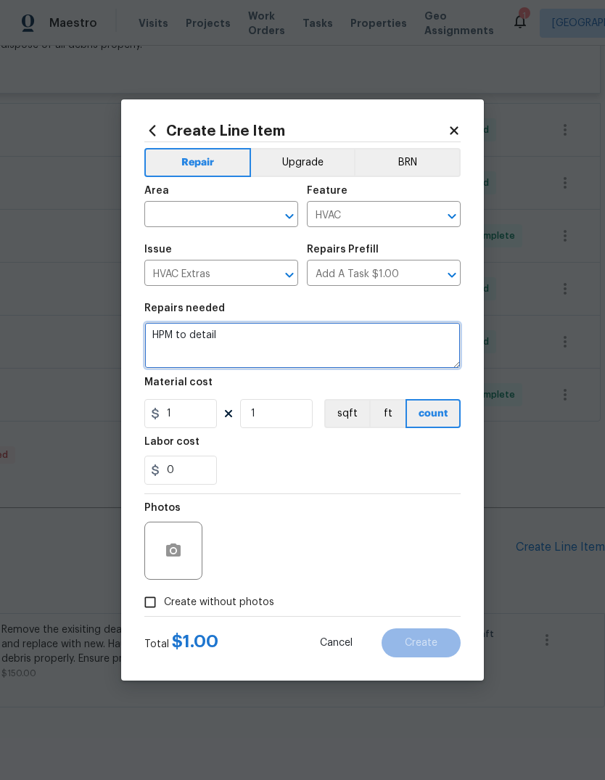
paste textarea "Extra work on messmore as follow . Repair shutter on exterior $60 Install showe…"
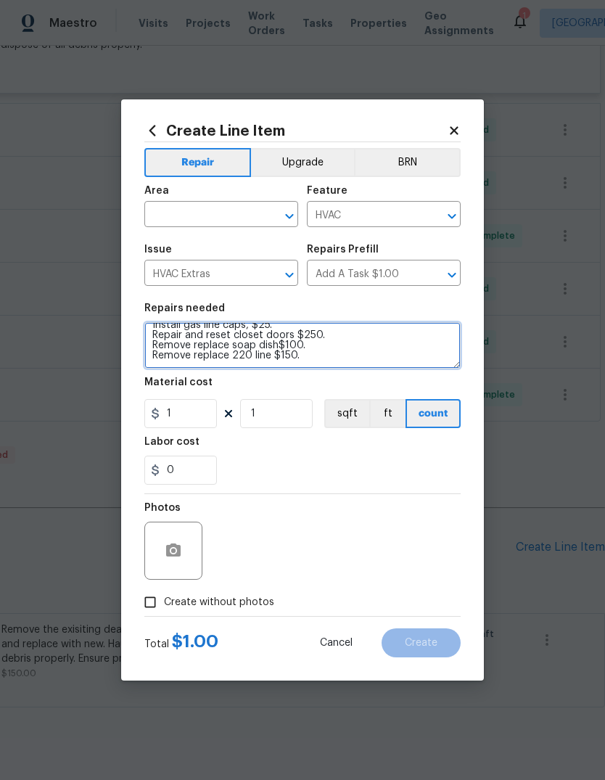
scroll to position [78, 0]
type textarea "Extra work on messmore as follow . Repair shutter on exterior $60 Install showe…"
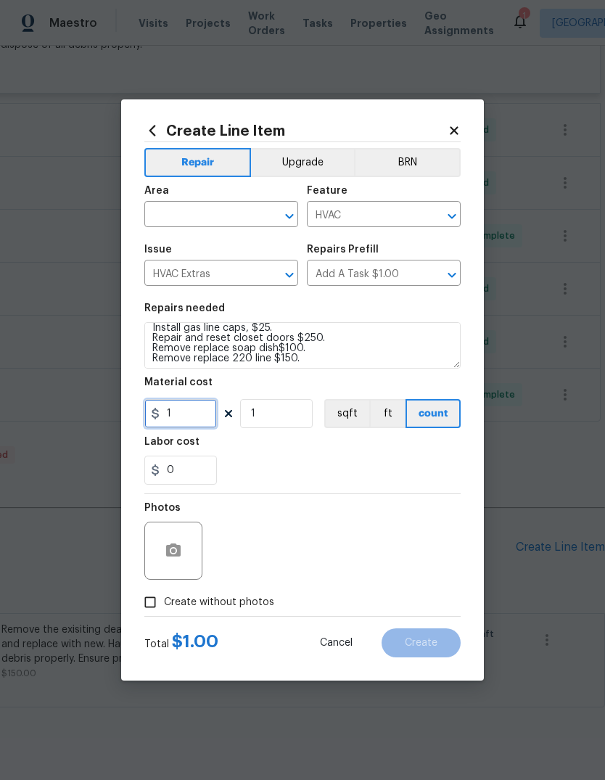
click at [189, 416] on input "1" at bounding box center [180, 413] width 73 height 29
type input "840"
click at [358, 360] on textarea "Extra work on messmore as follow . Repair shutter on exterior $60 Install showe…" at bounding box center [302, 345] width 316 height 46
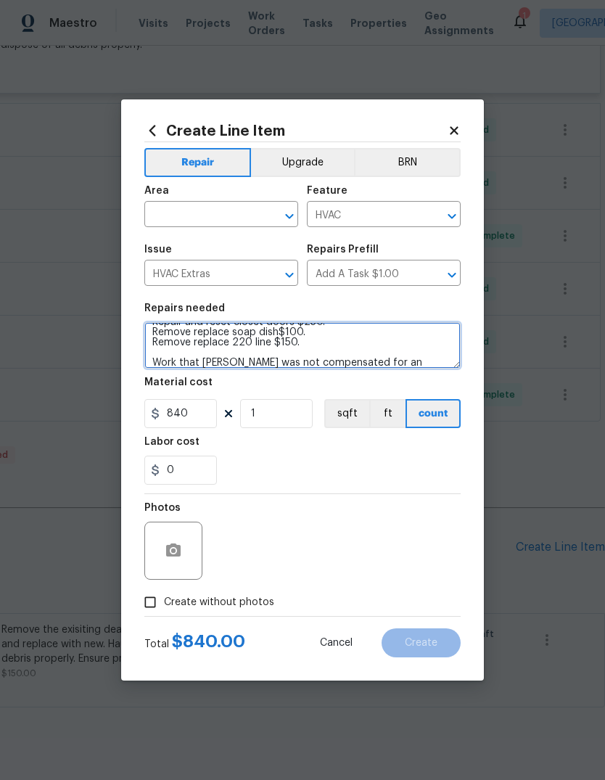
scroll to position [94, 0]
click at [352, 368] on textarea "Extra work on messmore as follow . Repair shutter on exterior $60 Install showe…" at bounding box center [302, 345] width 316 height 46
click at [363, 365] on textarea "Extra work on messmore as follow . Repair shutter on exterior $60 Install showe…" at bounding box center [302, 345] width 316 height 46
click at [359, 361] on textarea "Extra work on messmore as follow . Repair shutter on exterior $60 Install showe…" at bounding box center [302, 345] width 316 height 46
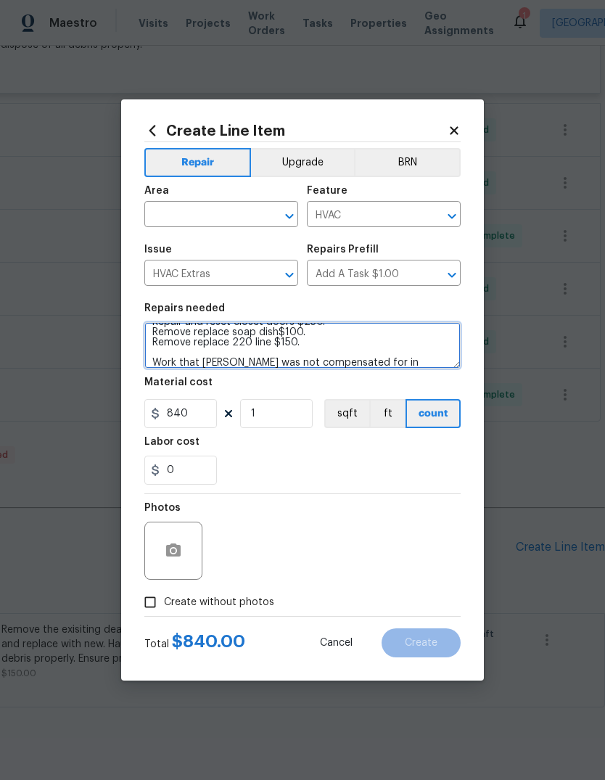
type textarea "Extra work on messmore as follow . Repair shutter on exterior $60 Install showe…"
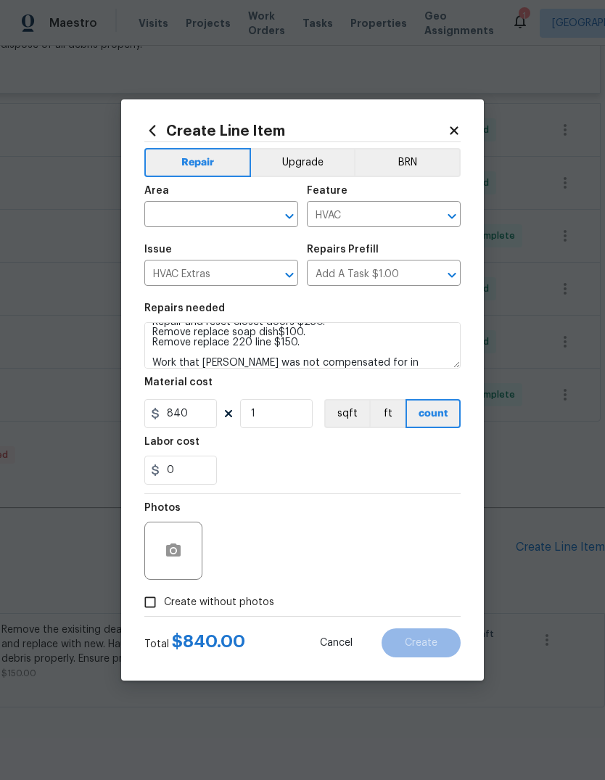
click at [330, 472] on div "0" at bounding box center [302, 469] width 316 height 29
click at [237, 218] on input "text" at bounding box center [200, 215] width 113 height 22
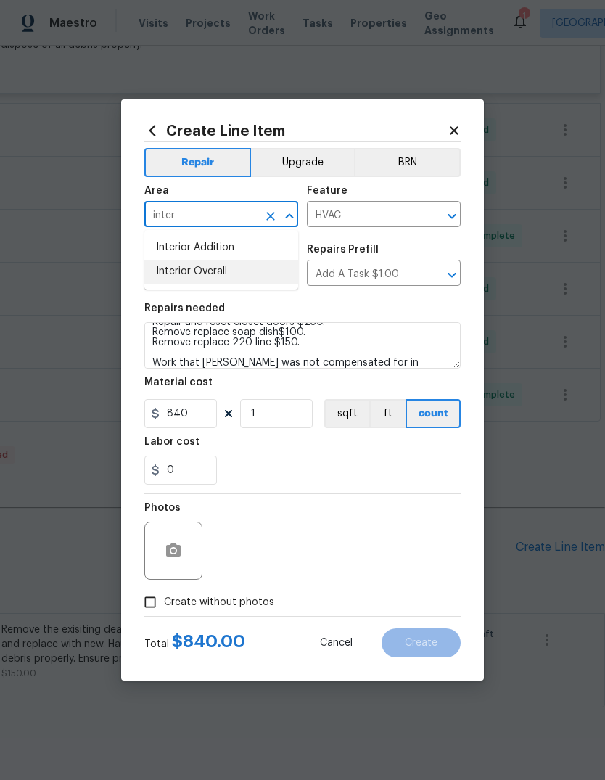
click at [233, 269] on li "Interior Overall" at bounding box center [221, 272] width 154 height 24
type input "Interior Overall"
click at [344, 480] on div "0" at bounding box center [302, 469] width 316 height 29
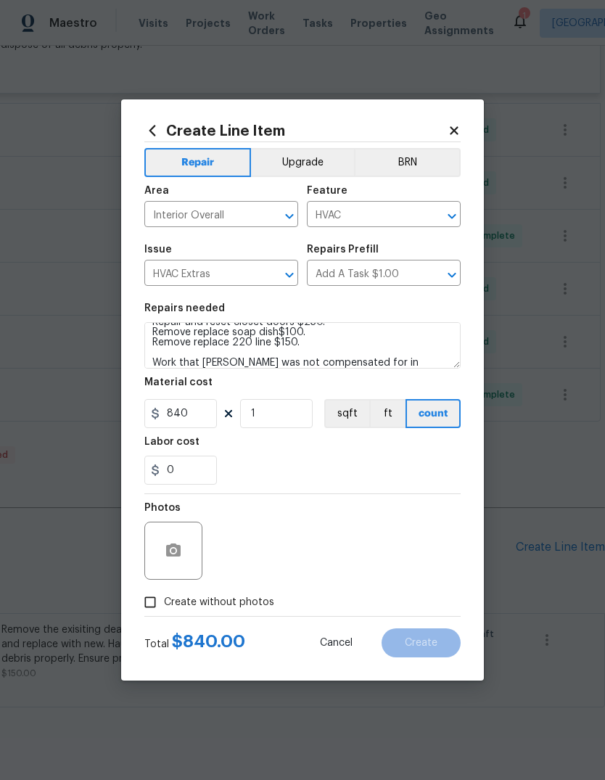
click at [249, 603] on span "Create without photos" at bounding box center [219, 602] width 110 height 15
click at [164, 603] on input "Create without photos" at bounding box center [150, 602] width 28 height 28
checkbox input "true"
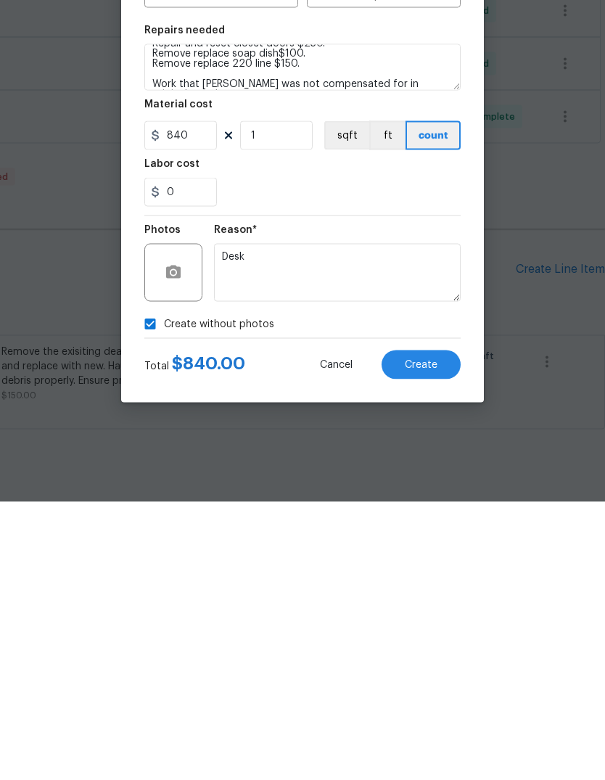
type textarea "Desk"
click at [418, 637] on span "Create" at bounding box center [421, 642] width 33 height 11
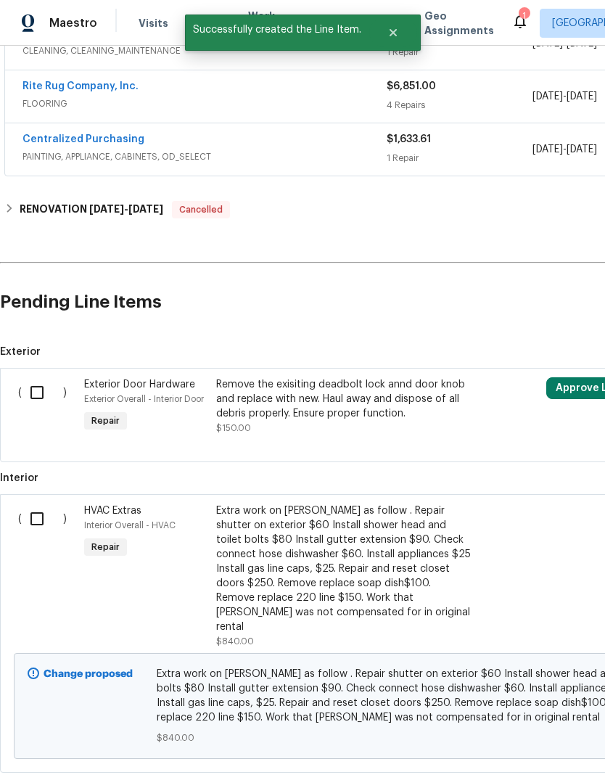
scroll to position [4820, 0]
click at [44, 503] on input "checkbox" at bounding box center [42, 518] width 41 height 30
checkbox input "true"
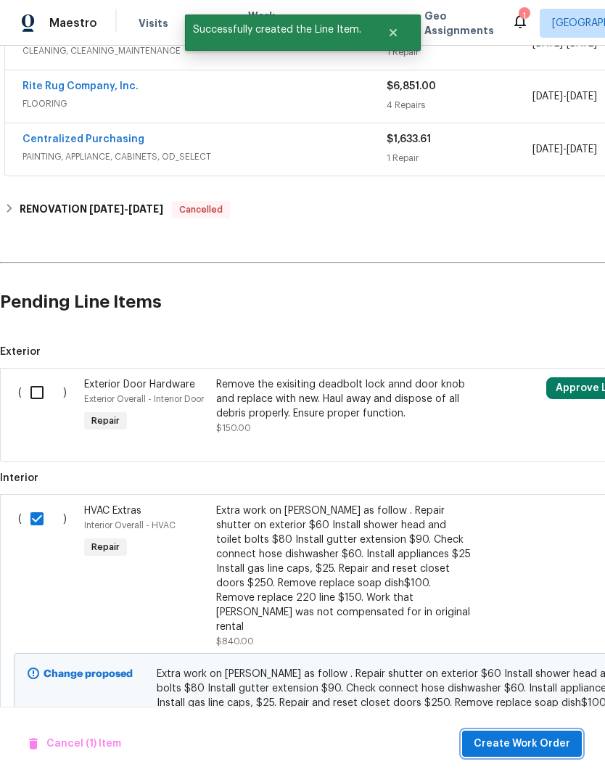
click at [545, 737] on span "Create Work Order" at bounding box center [522, 744] width 96 height 18
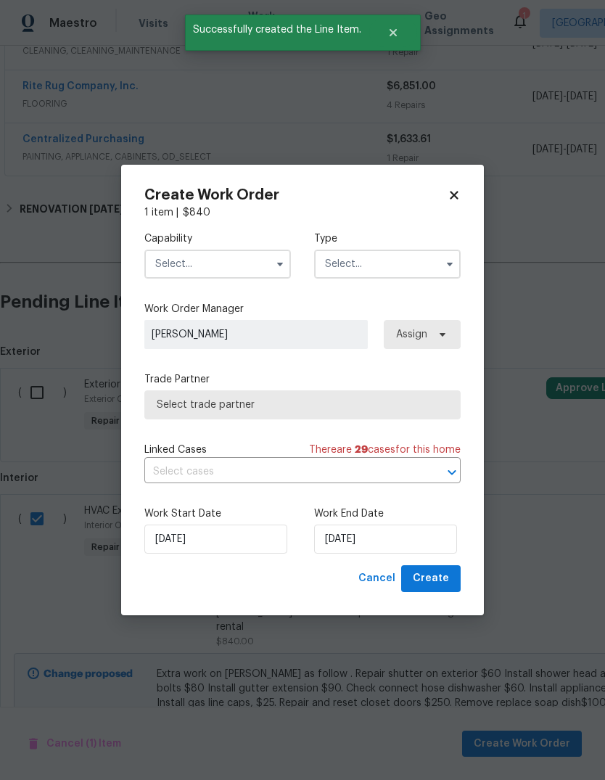
click at [246, 262] on input "text" at bounding box center [217, 263] width 146 height 29
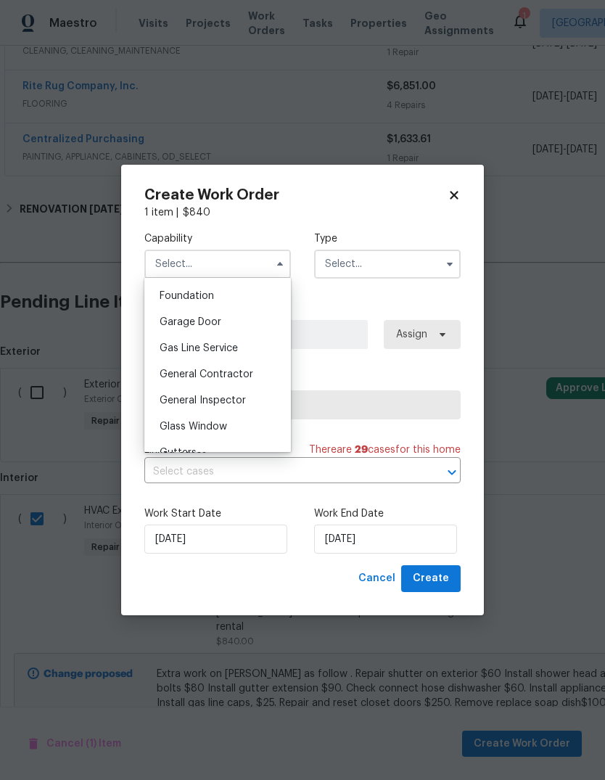
scroll to position [629, 0]
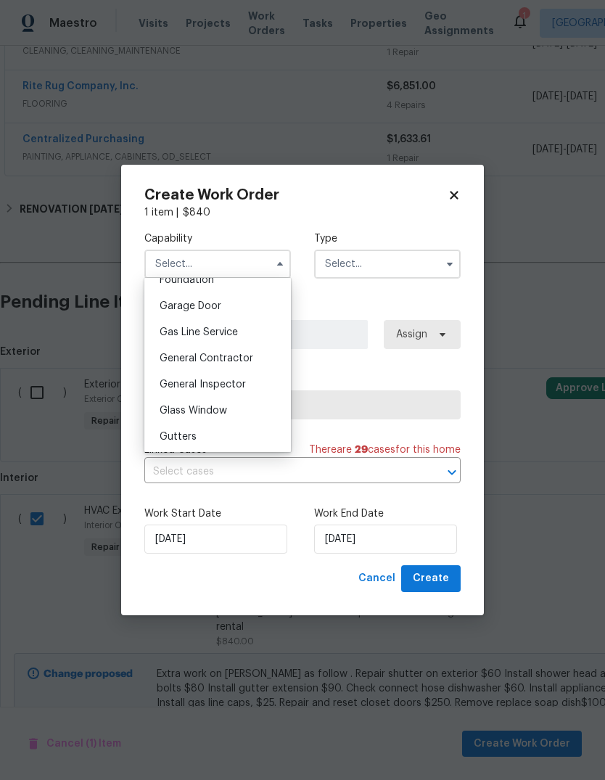
click at [255, 364] on div "General Contractor" at bounding box center [217, 358] width 139 height 26
type input "General Contractor"
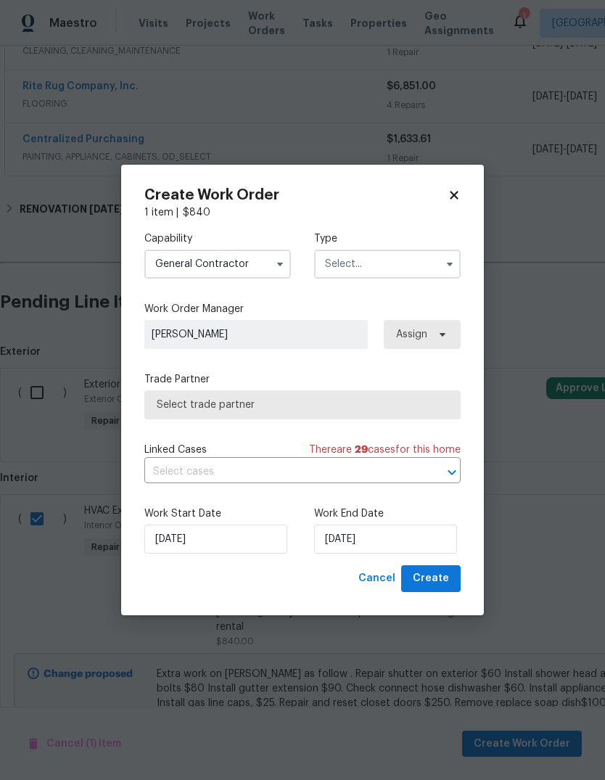
click at [416, 258] on input "text" at bounding box center [387, 263] width 146 height 29
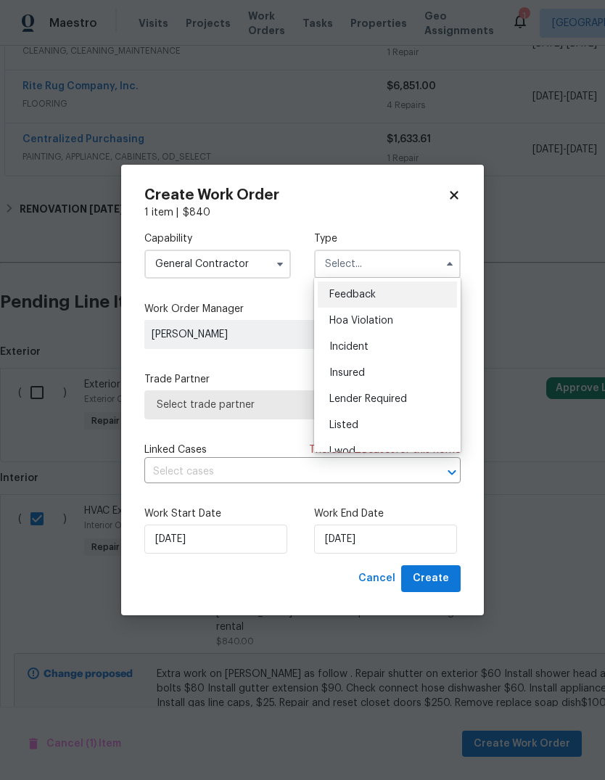
scroll to position [41, 0]
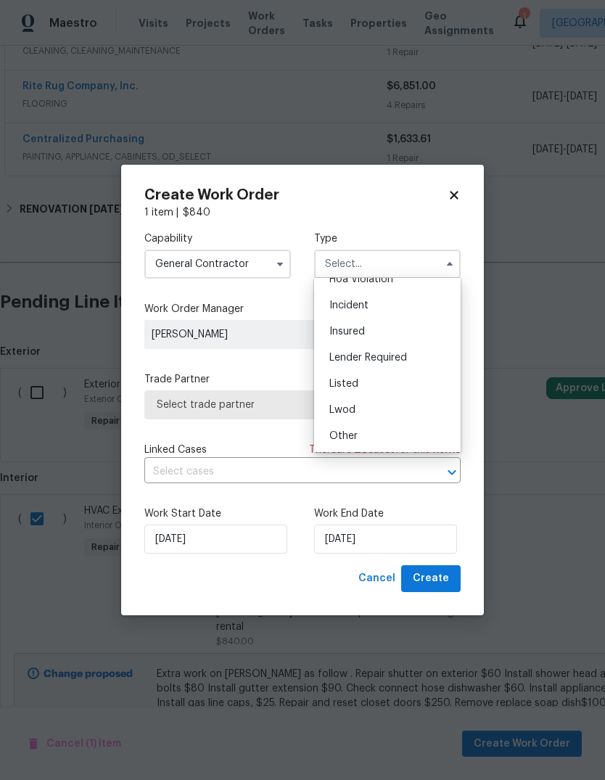
click at [380, 389] on div "Listed" at bounding box center [387, 384] width 139 height 26
type input "Listed"
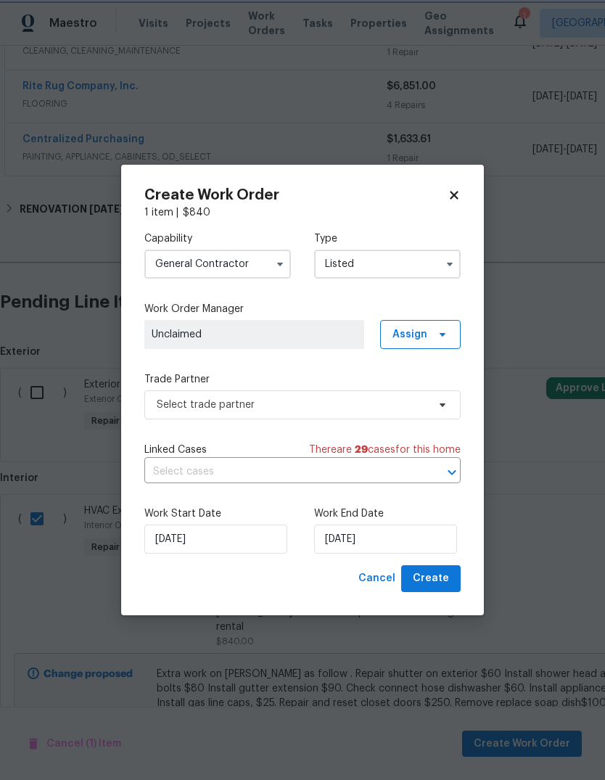
scroll to position [0, 0]
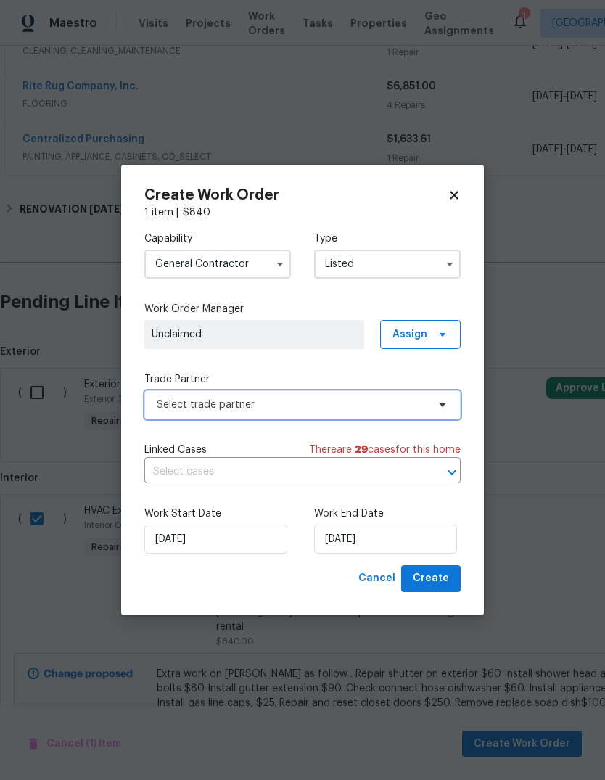
click at [343, 410] on span "Select trade partner" at bounding box center [292, 404] width 270 height 15
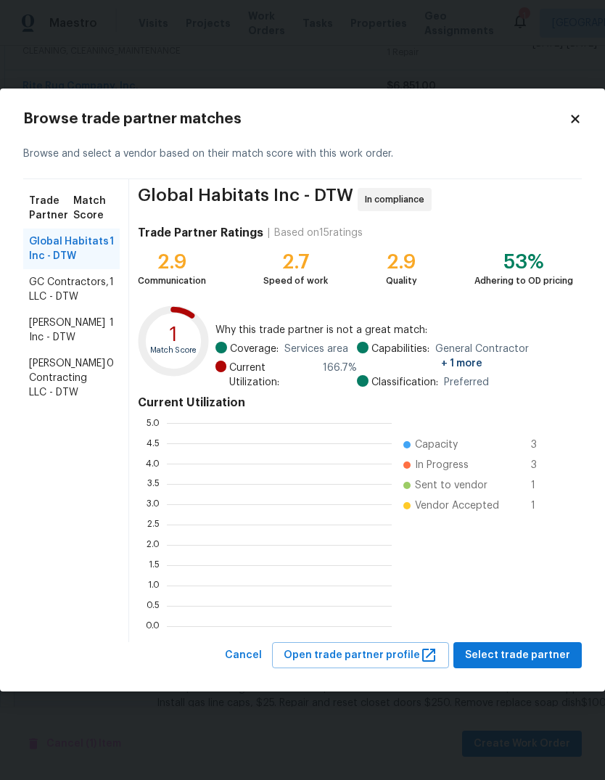
scroll to position [203, 225]
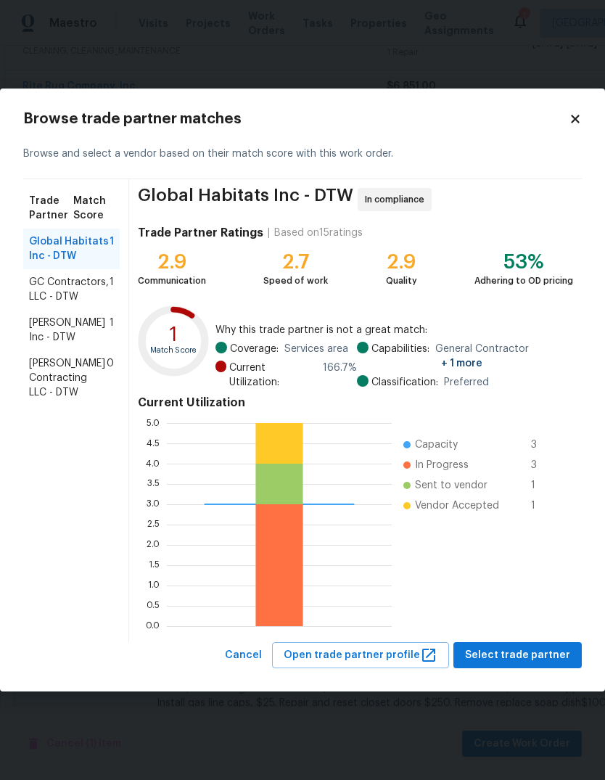
click at [79, 329] on span "Michael Radney Inc - DTW" at bounding box center [69, 329] width 80 height 29
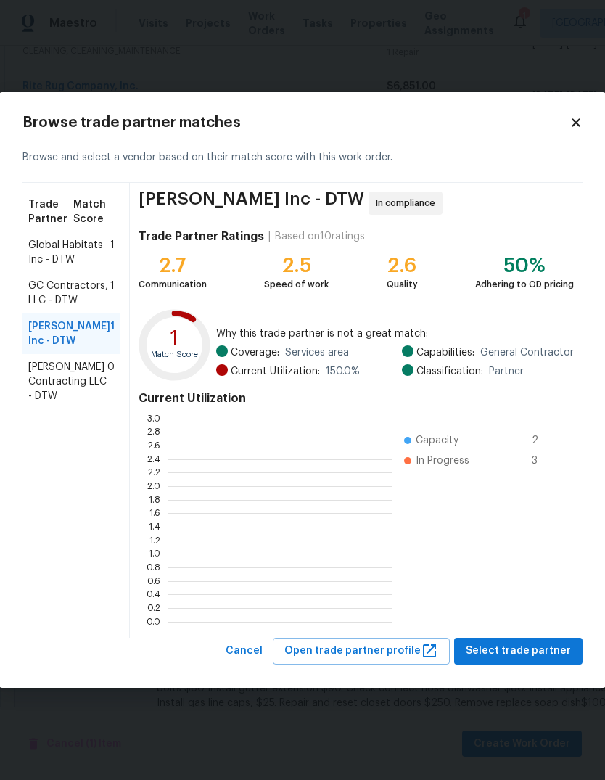
scroll to position [1, 1]
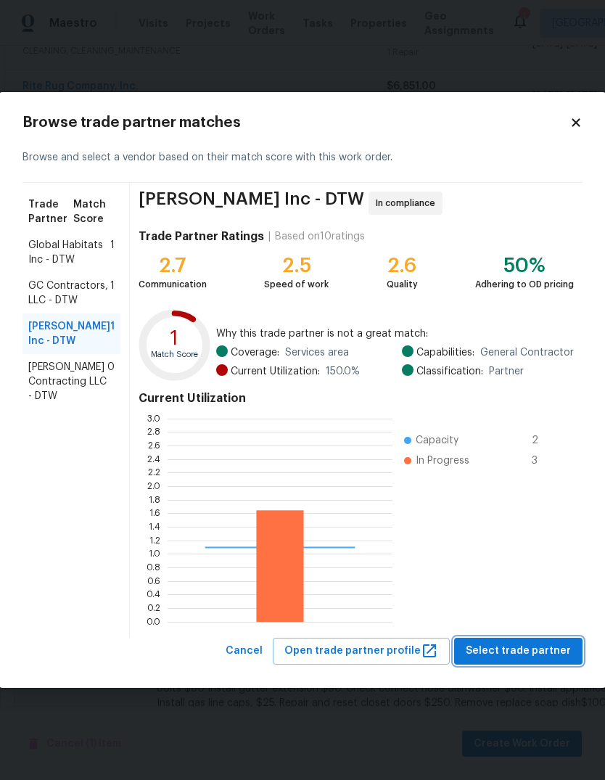
click at [534, 647] on span "Select trade partner" at bounding box center [518, 651] width 105 height 18
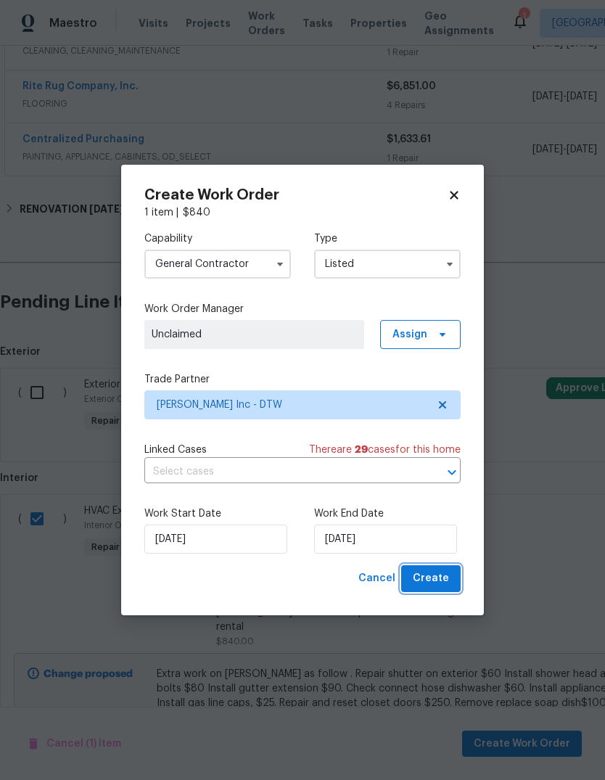
click at [439, 572] on span "Create" at bounding box center [431, 578] width 36 height 18
checkbox input "false"
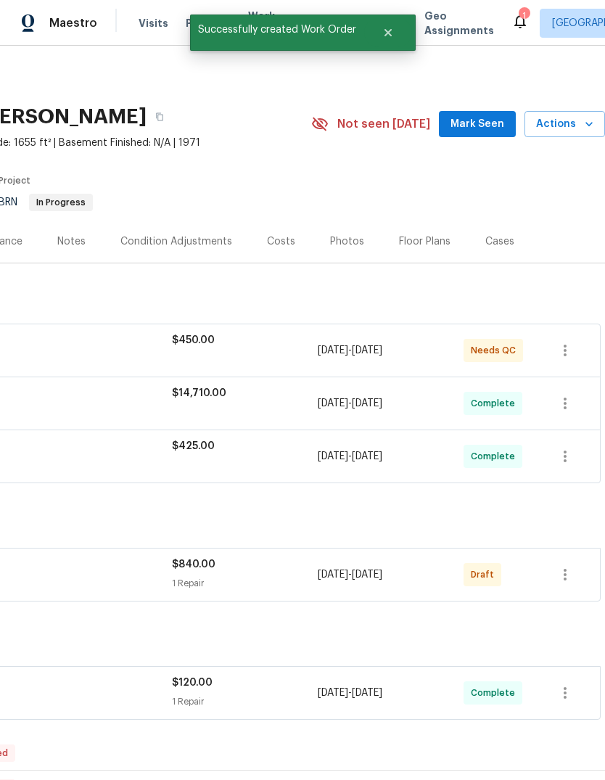
scroll to position [0, 215]
click at [567, 566] on icon "button" at bounding box center [564, 574] width 17 height 17
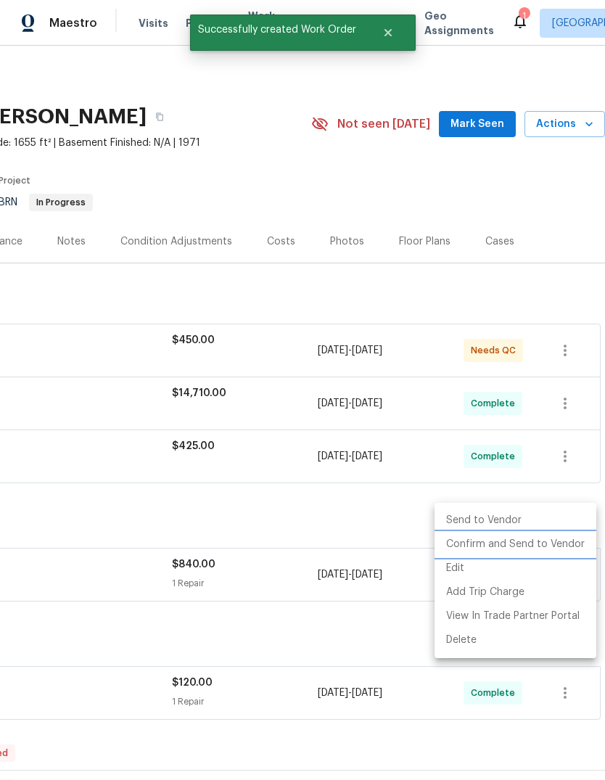
click at [548, 541] on li "Confirm and Send to Vendor" at bounding box center [515, 544] width 162 height 24
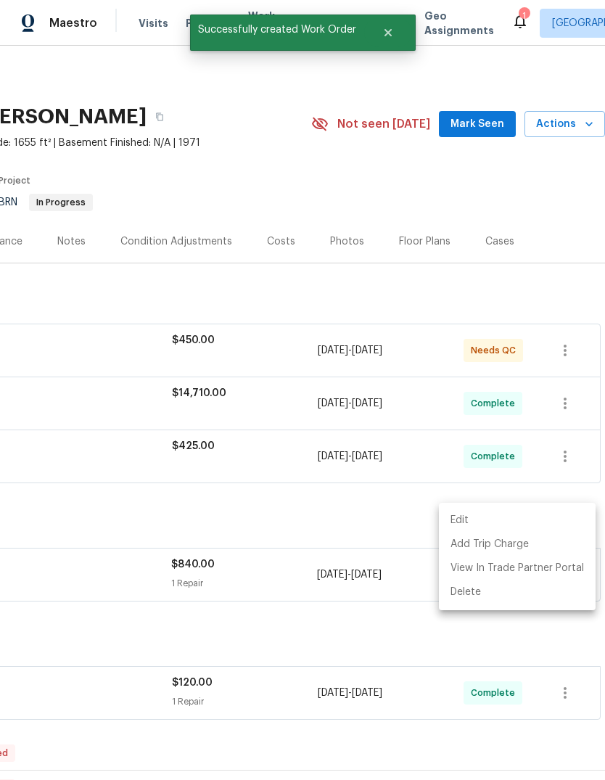
click at [516, 460] on div at bounding box center [302, 390] width 605 height 780
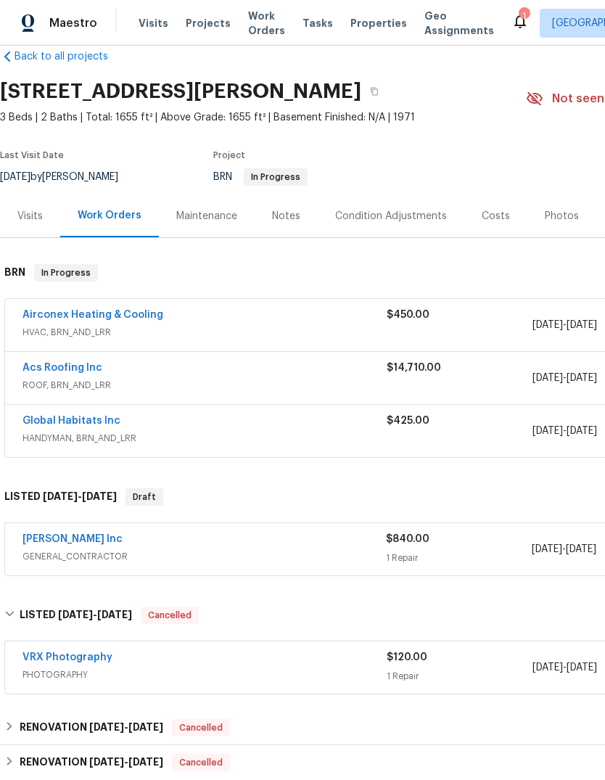
scroll to position [25, 0]
click at [79, 363] on link "Acs Roofing Inc" at bounding box center [62, 368] width 80 height 10
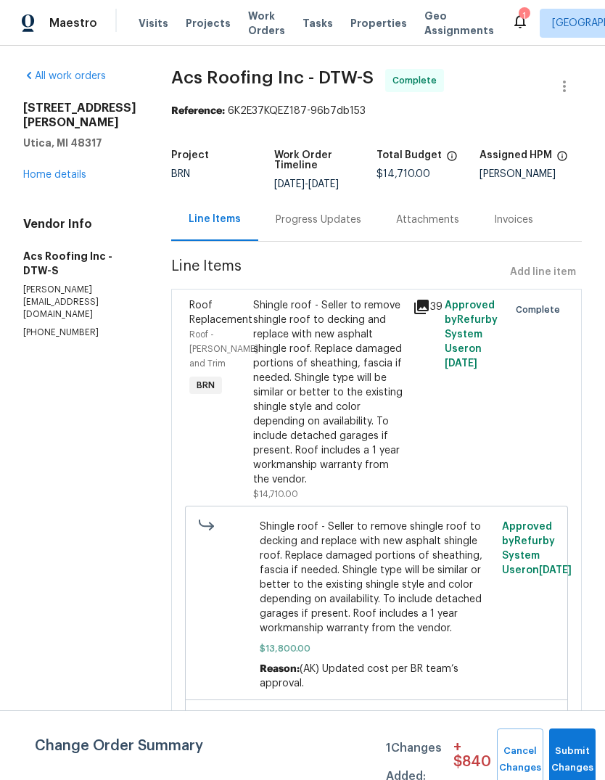
click at [414, 299] on icon at bounding box center [421, 306] width 15 height 15
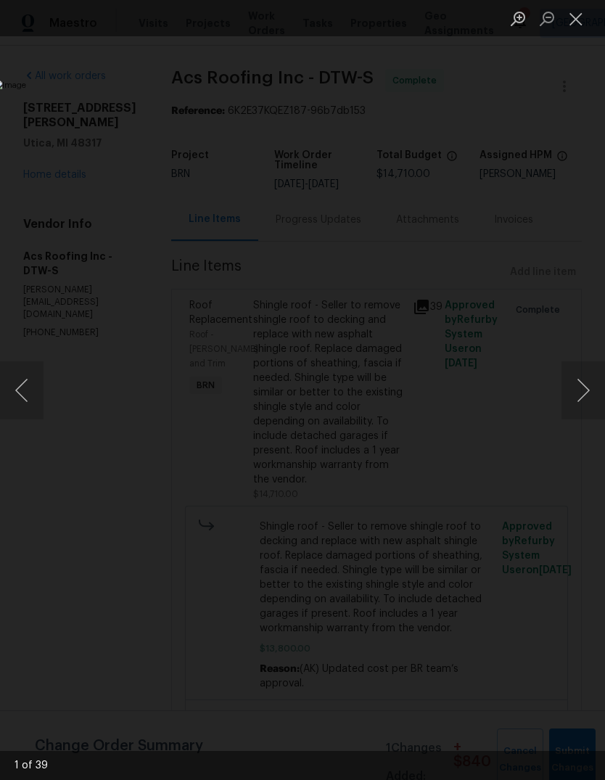
click at [580, 390] on button "Next image" at bounding box center [583, 390] width 44 height 58
click at [20, 384] on button "Previous image" at bounding box center [22, 390] width 44 height 58
click at [584, 397] on button "Next image" at bounding box center [583, 390] width 44 height 58
click at [584, 393] on button "Next image" at bounding box center [583, 390] width 44 height 58
click at [579, 394] on button "Next image" at bounding box center [583, 390] width 44 height 58
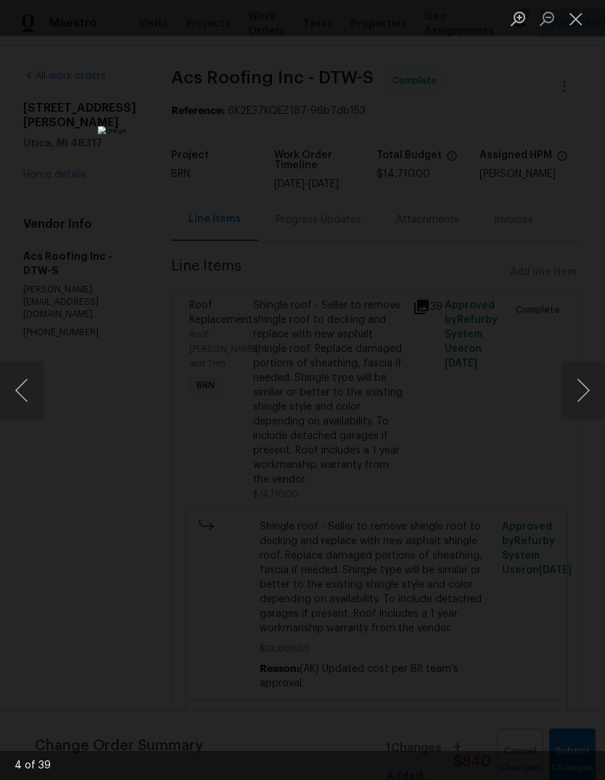
click at [582, 388] on button "Next image" at bounding box center [583, 390] width 44 height 58
click at [584, 384] on button "Next image" at bounding box center [583, 390] width 44 height 58
click at [583, 384] on button "Next image" at bounding box center [583, 390] width 44 height 58
click at [584, 383] on button "Next image" at bounding box center [583, 390] width 44 height 58
click at [584, 384] on button "Next image" at bounding box center [583, 390] width 44 height 58
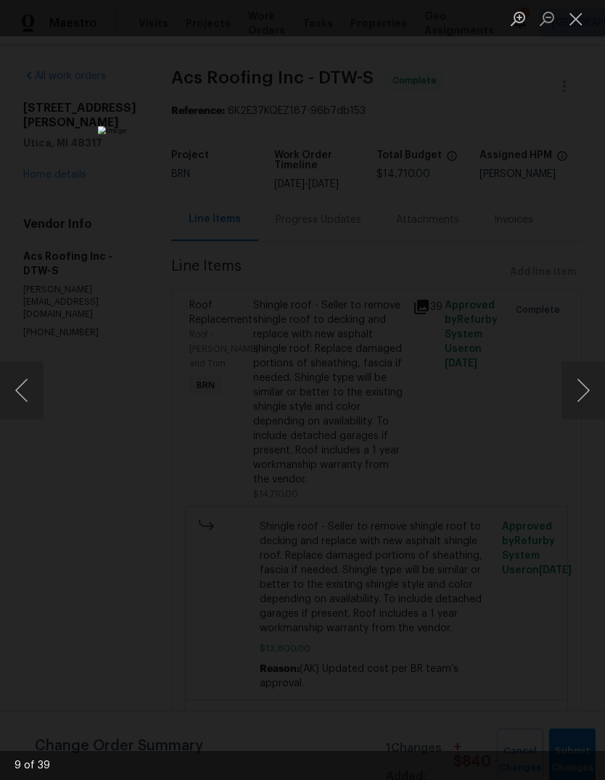
click at [584, 381] on button "Next image" at bounding box center [583, 390] width 44 height 58
click at [597, 381] on button "Next image" at bounding box center [583, 390] width 44 height 58
click at [584, 410] on button "Next image" at bounding box center [583, 390] width 44 height 58
click at [587, 400] on button "Next image" at bounding box center [583, 390] width 44 height 58
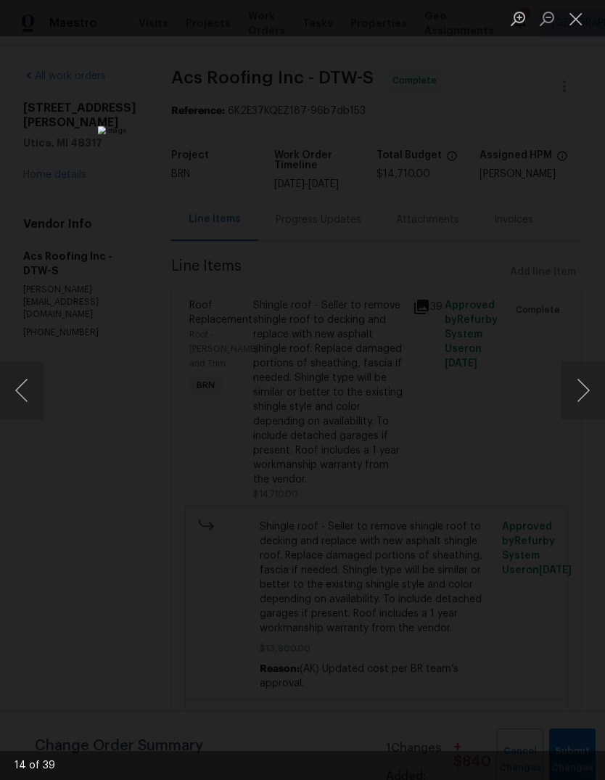
click at [586, 402] on button "Next image" at bounding box center [583, 390] width 44 height 58
click at [586, 397] on button "Next image" at bounding box center [583, 390] width 44 height 58
click at [596, 394] on button "Next image" at bounding box center [583, 390] width 44 height 58
click at [592, 394] on button "Next image" at bounding box center [583, 390] width 44 height 58
click at [590, 394] on button "Next image" at bounding box center [583, 390] width 44 height 58
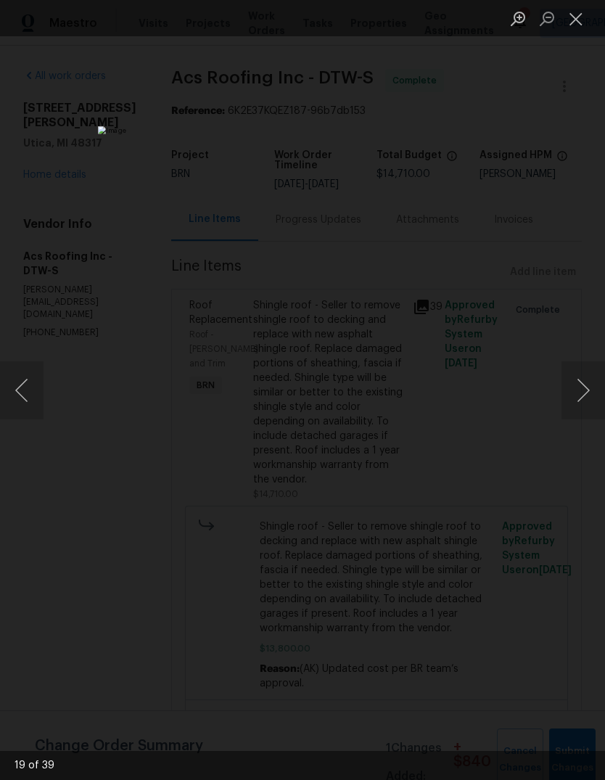
click at [589, 393] on button "Next image" at bounding box center [583, 390] width 44 height 58
click at [589, 391] on button "Next image" at bounding box center [583, 390] width 44 height 58
click at [585, 393] on button "Next image" at bounding box center [583, 390] width 44 height 58
click at [587, 392] on button "Next image" at bounding box center [583, 390] width 44 height 58
click at [589, 393] on button "Next image" at bounding box center [583, 390] width 44 height 58
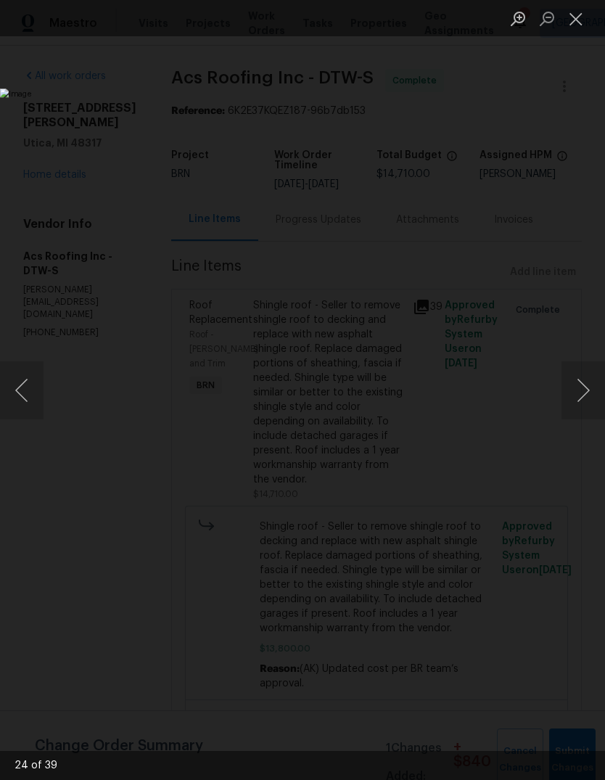
click at [590, 393] on button "Next image" at bounding box center [583, 390] width 44 height 58
click at [586, 395] on button "Next image" at bounding box center [583, 390] width 44 height 58
click at [587, 395] on button "Next image" at bounding box center [583, 390] width 44 height 58
click at [586, 395] on button "Next image" at bounding box center [583, 390] width 44 height 58
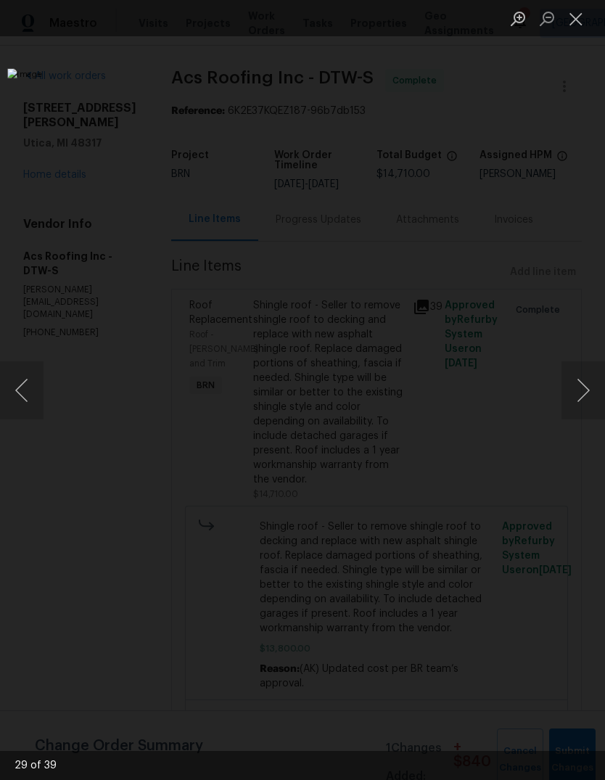
click at [588, 394] on button "Next image" at bounding box center [583, 390] width 44 height 58
click at [586, 396] on button "Next image" at bounding box center [583, 390] width 44 height 58
click at [588, 394] on button "Next image" at bounding box center [583, 390] width 44 height 58
click at [587, 394] on button "Next image" at bounding box center [583, 390] width 44 height 58
click at [587, 395] on button "Next image" at bounding box center [583, 390] width 44 height 58
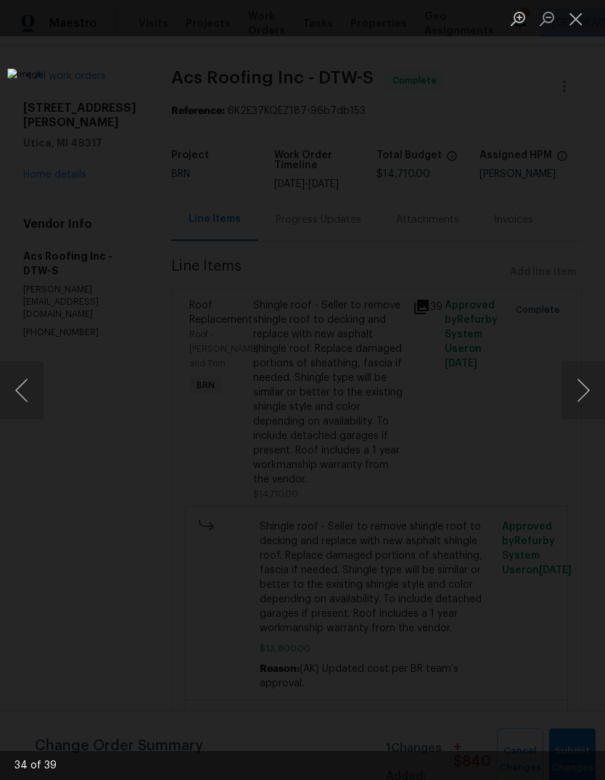
click at [576, 27] on button "Close lightbox" at bounding box center [575, 18] width 29 height 25
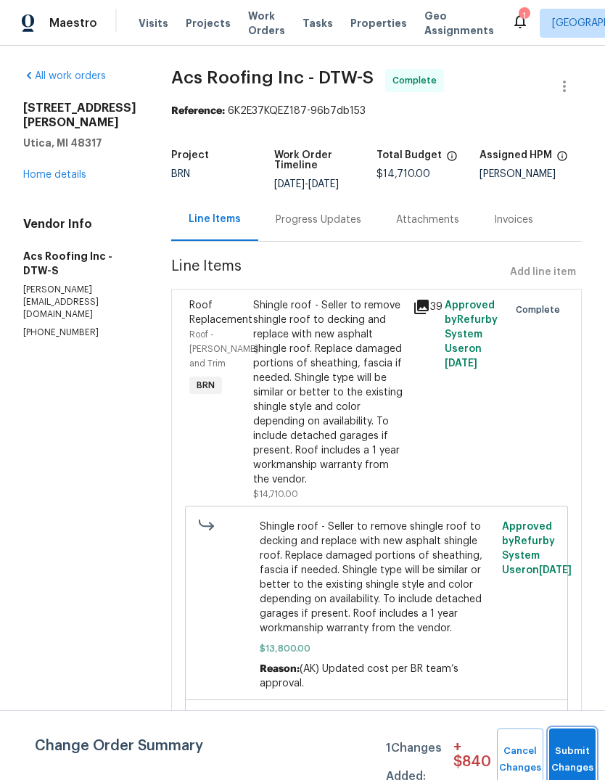
click at [574, 767] on span "Submit Changes" at bounding box center [572, 759] width 32 height 33
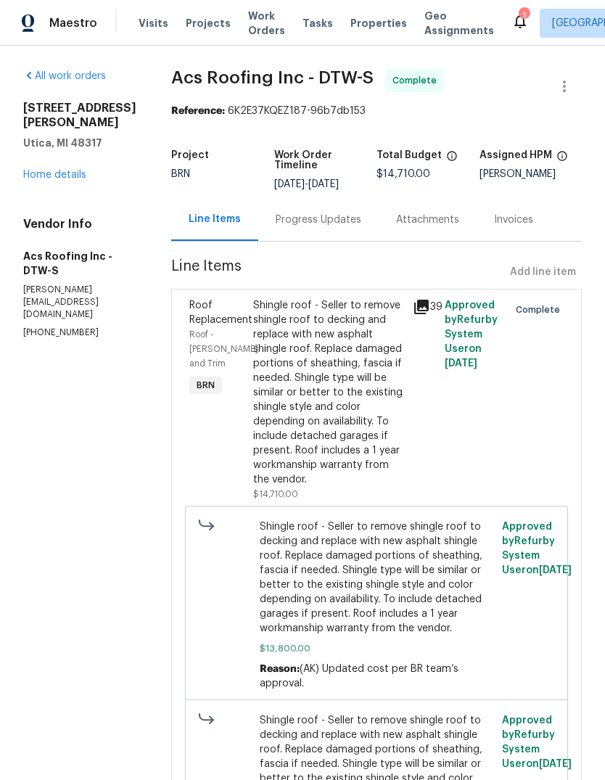
click at [52, 178] on link "Home details" at bounding box center [54, 175] width 63 height 10
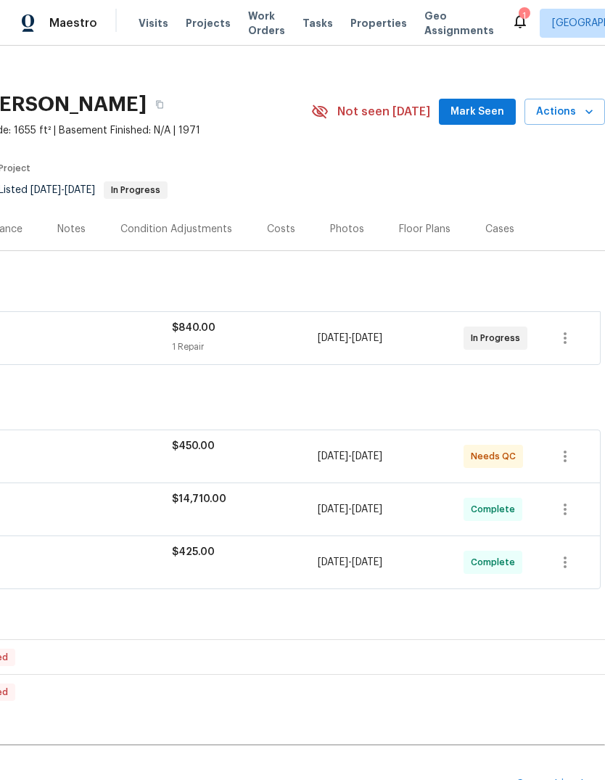
scroll to position [12, 215]
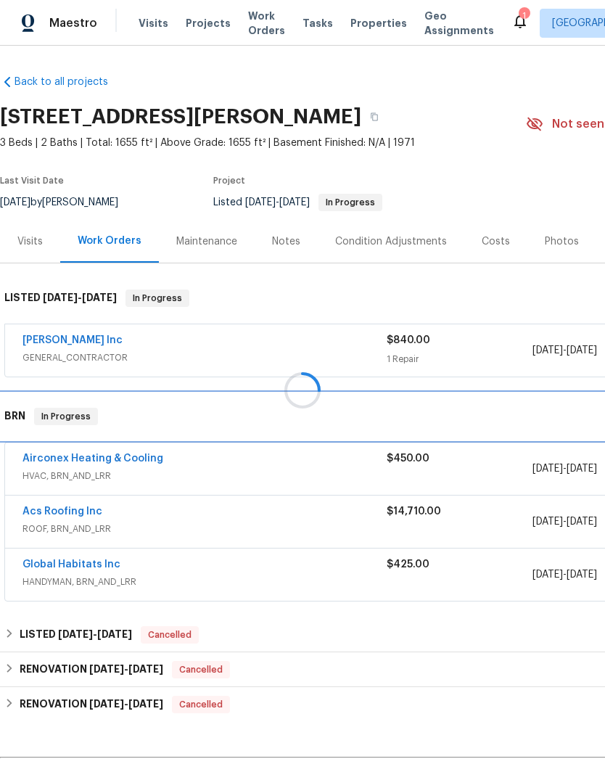
click at [532, 406] on div "BRN In Progress" at bounding box center [409, 416] width 819 height 46
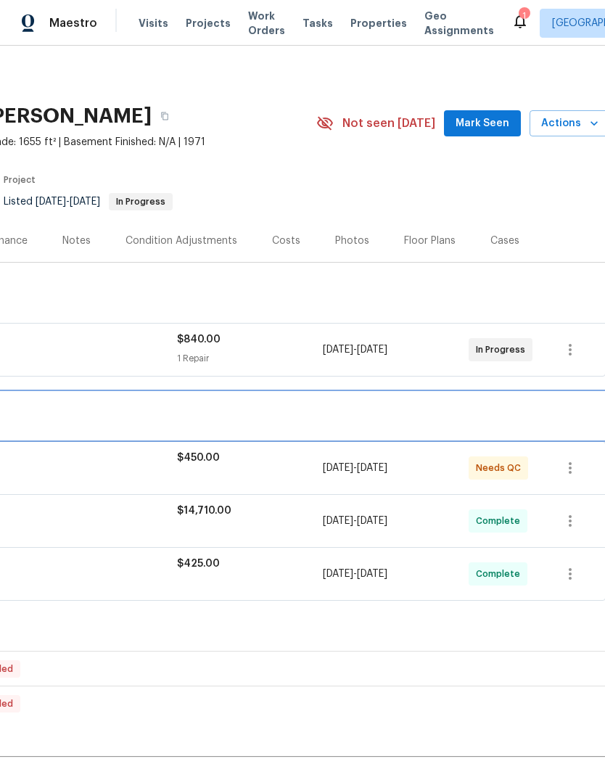
scroll to position [0, 210]
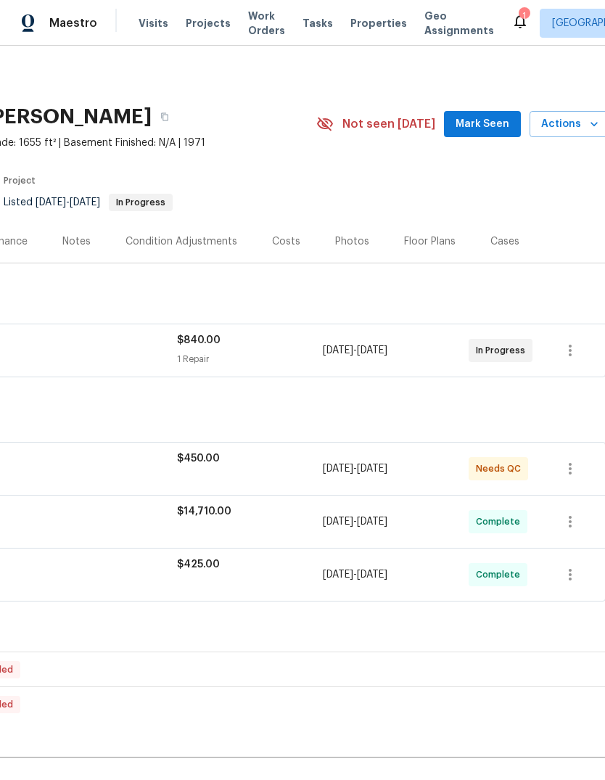
click at [511, 13] on icon at bounding box center [519, 20] width 17 height 17
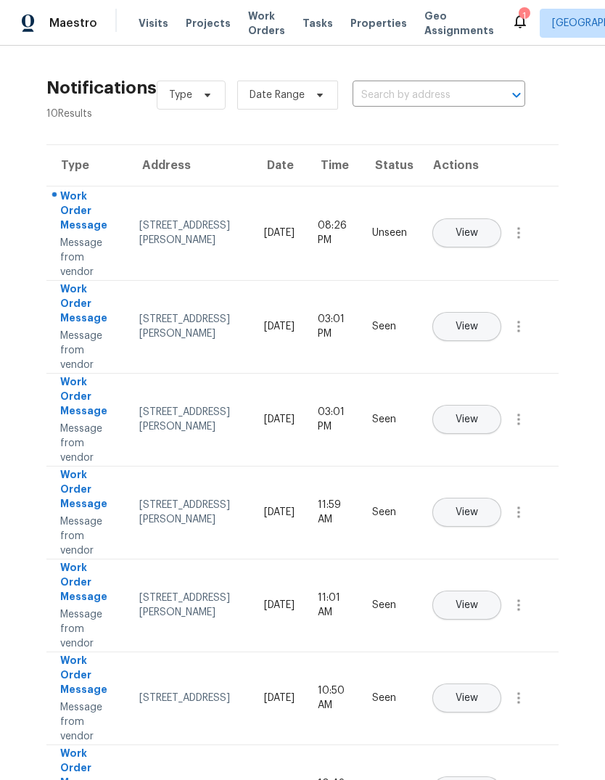
click at [501, 218] on button "View" at bounding box center [466, 232] width 69 height 29
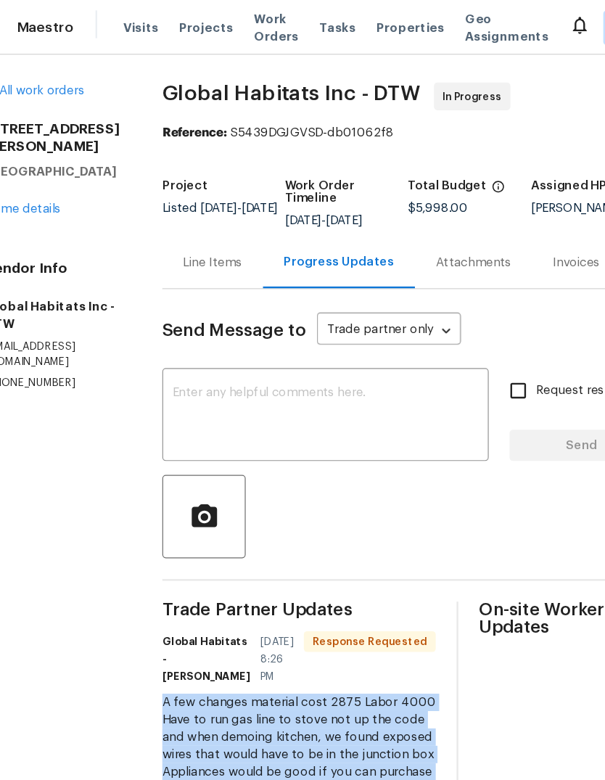
click at [317, 31] on div "Visits Projects Work Orders Tasks Properties Geo Assignments" at bounding box center [325, 23] width 373 height 29
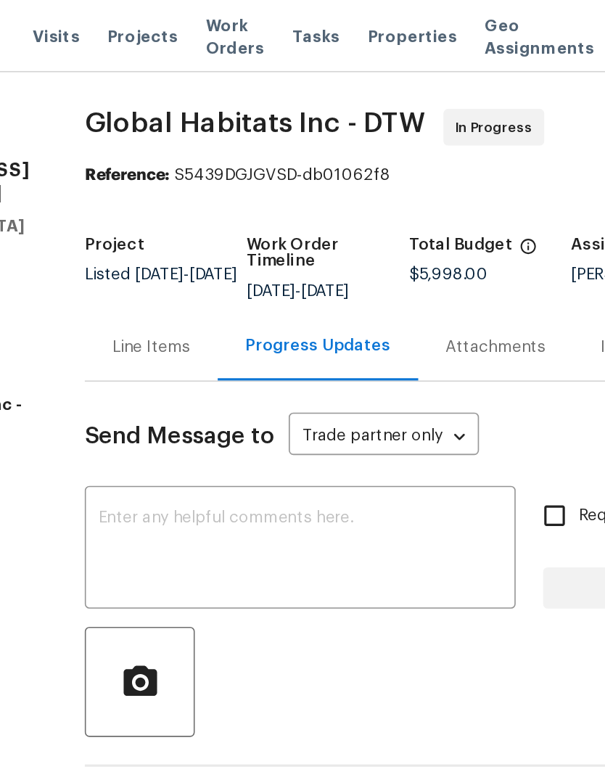
click at [350, 20] on span "Properties" at bounding box center [378, 23] width 57 height 15
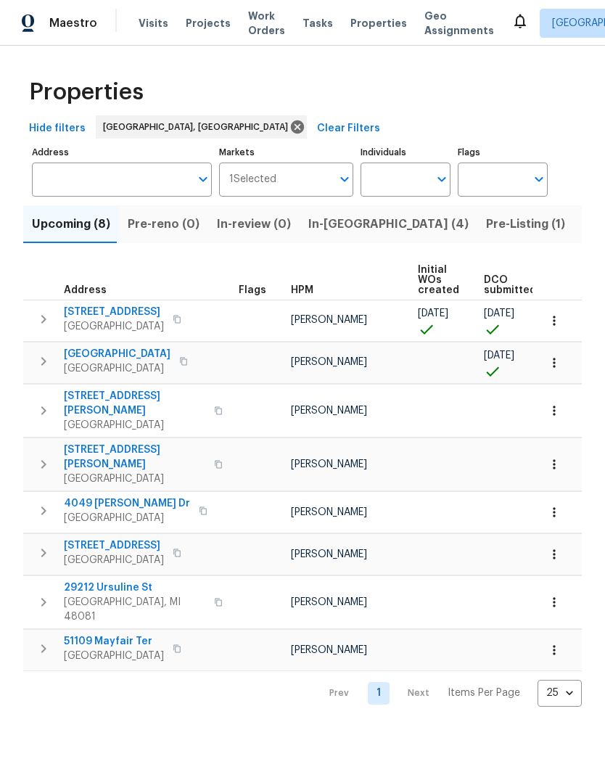
click at [248, 19] on span "Work Orders" at bounding box center [266, 23] width 37 height 29
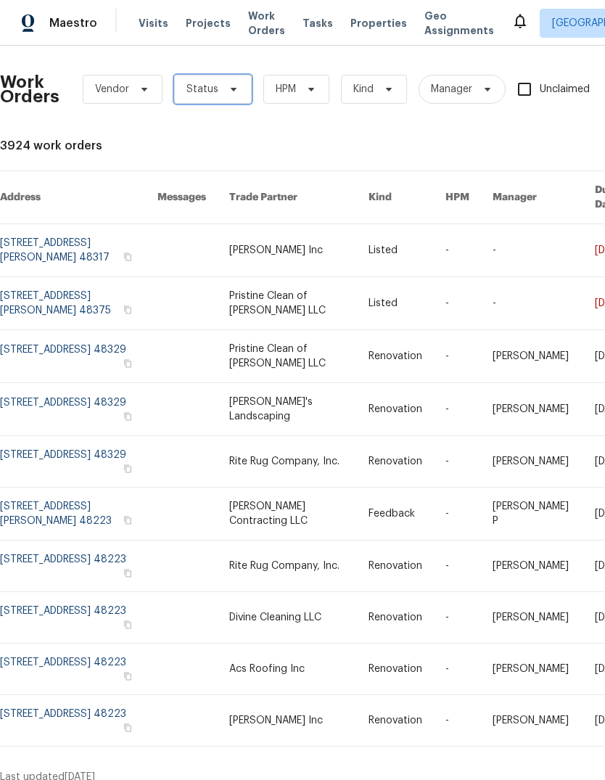
click at [219, 91] on span "Status" at bounding box center [213, 89] width 78 height 29
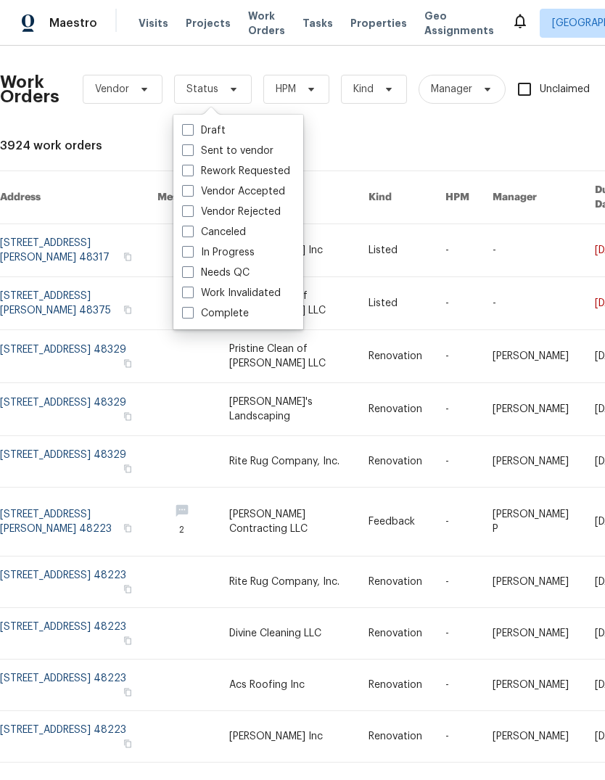
click at [228, 265] on label "Needs QC" at bounding box center [215, 272] width 67 height 15
click at [191, 265] on input "Needs QC" at bounding box center [186, 269] width 9 height 9
checkbox input "true"
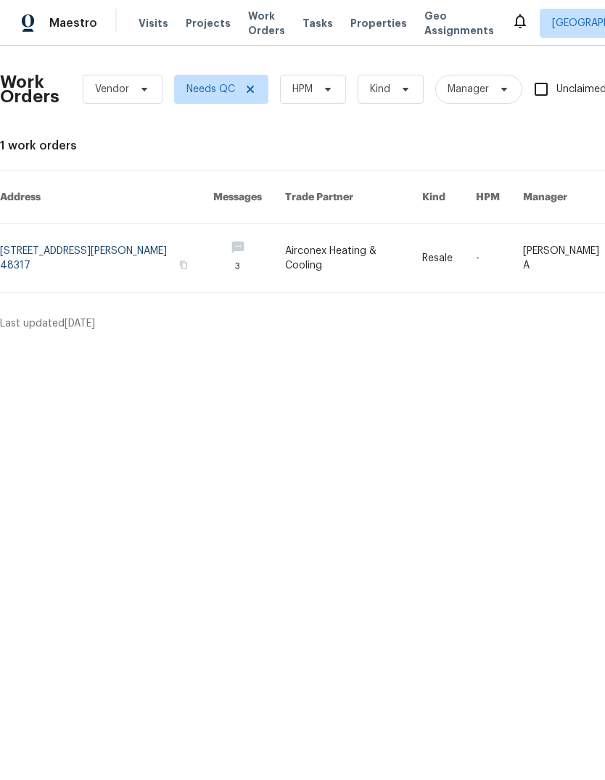
click at [376, 26] on span "Properties" at bounding box center [378, 23] width 57 height 15
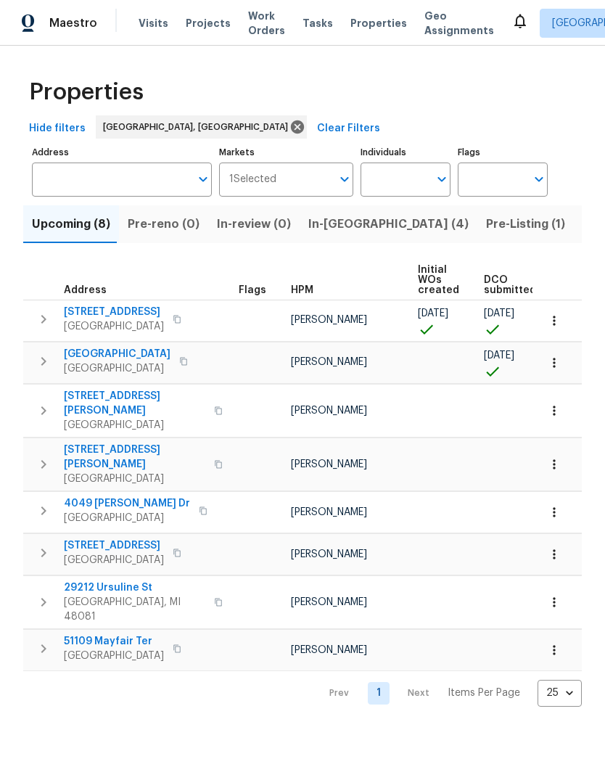
click at [582, 226] on span "Listed (14)" at bounding box center [612, 224] width 61 height 20
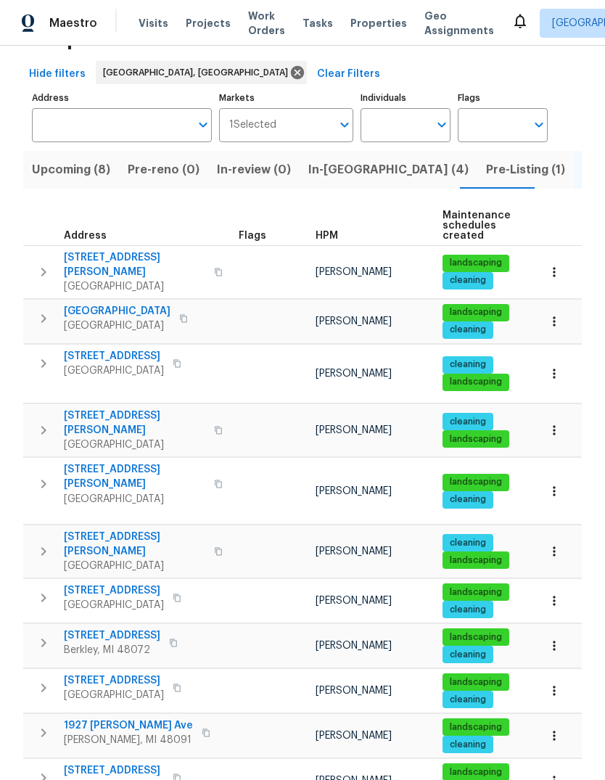
scroll to position [51, 0]
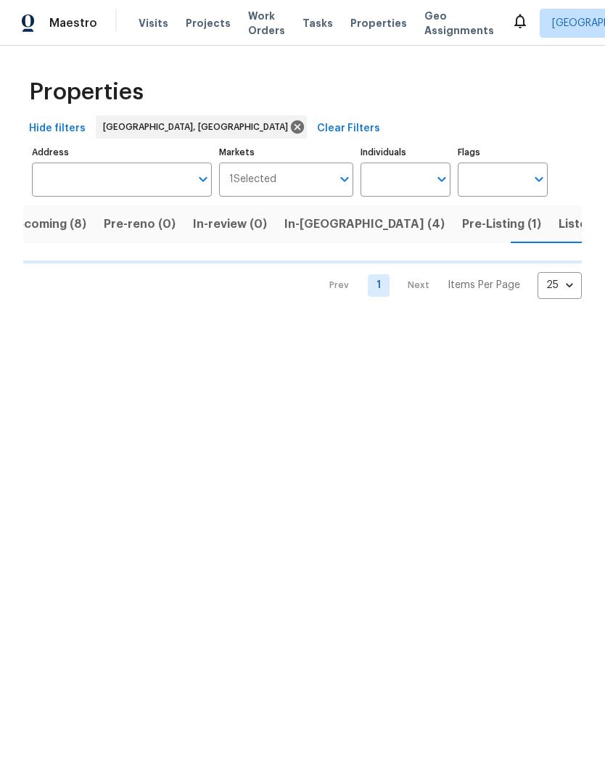
scroll to position [0, 25]
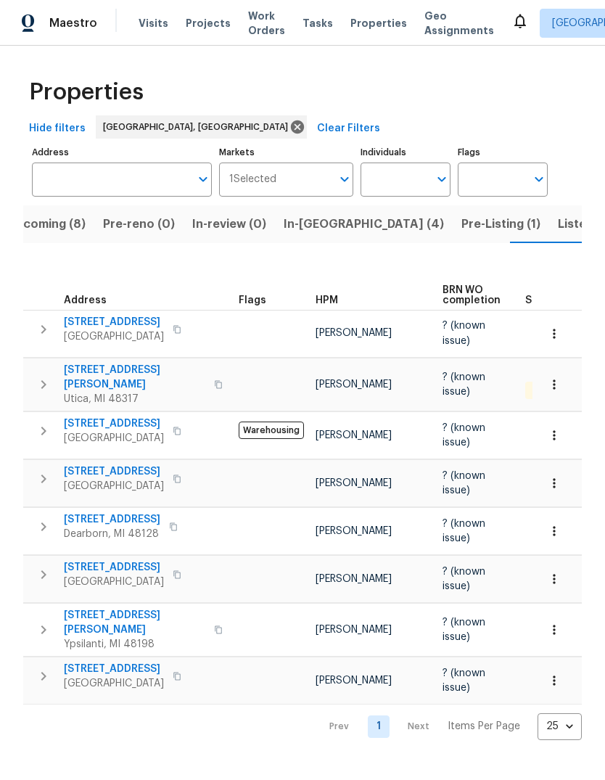
click at [145, 392] on span "Utica, MI 48317" at bounding box center [134, 399] width 141 height 15
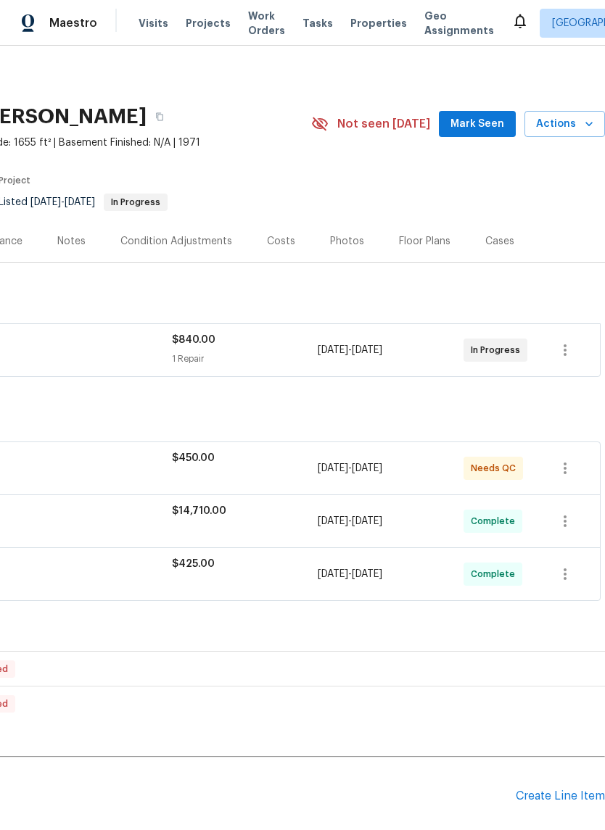
scroll to position [0, 215]
click at [373, 24] on span "Properties" at bounding box center [378, 23] width 57 height 15
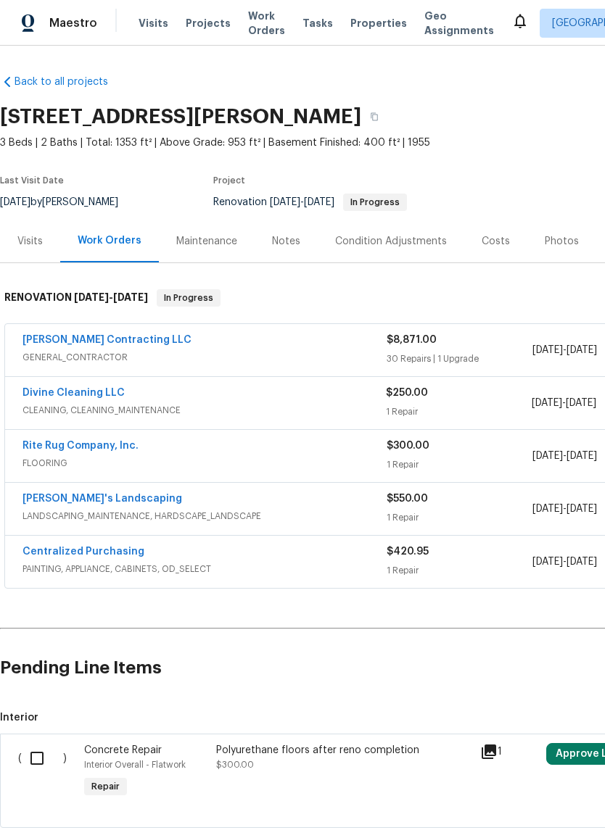
click at [35, 239] on div "Visits" at bounding box center [29, 241] width 25 height 15
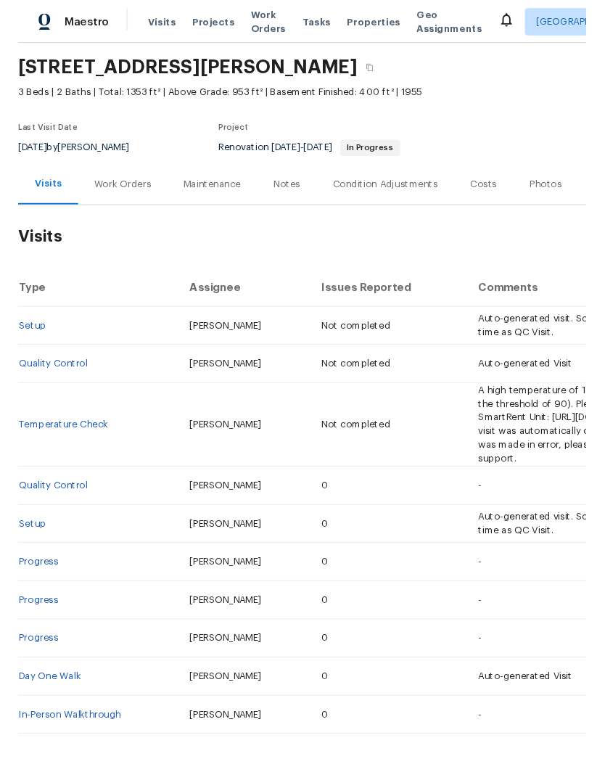
scroll to position [44, 0]
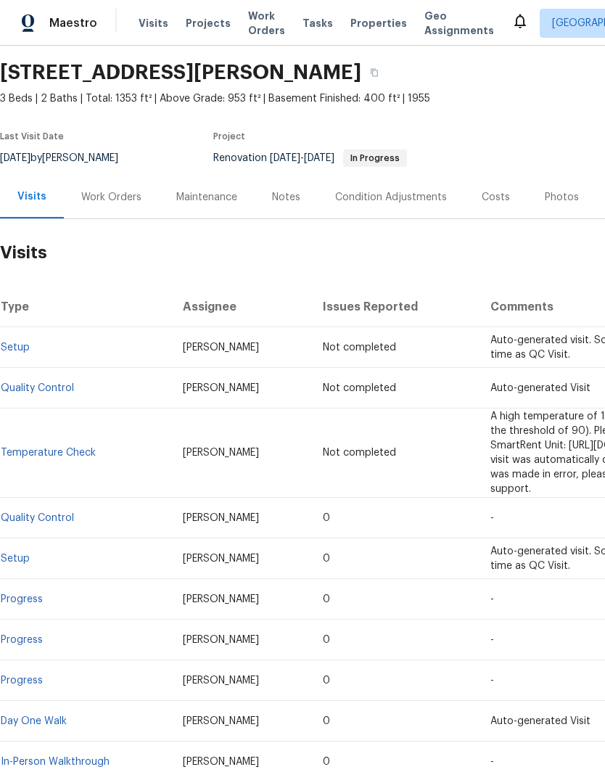
click at [159, 20] on span "Visits" at bounding box center [154, 23] width 30 height 15
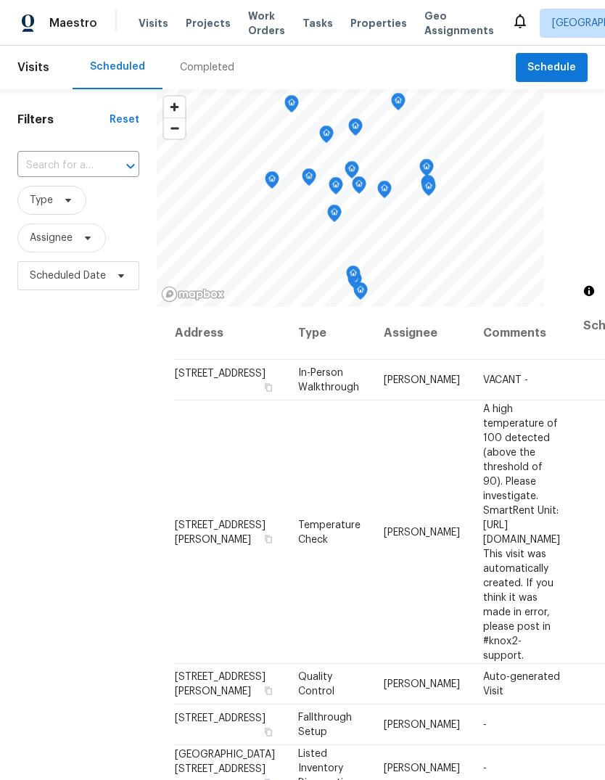
click at [238, 74] on div "Completed" at bounding box center [206, 68] width 89 height 44
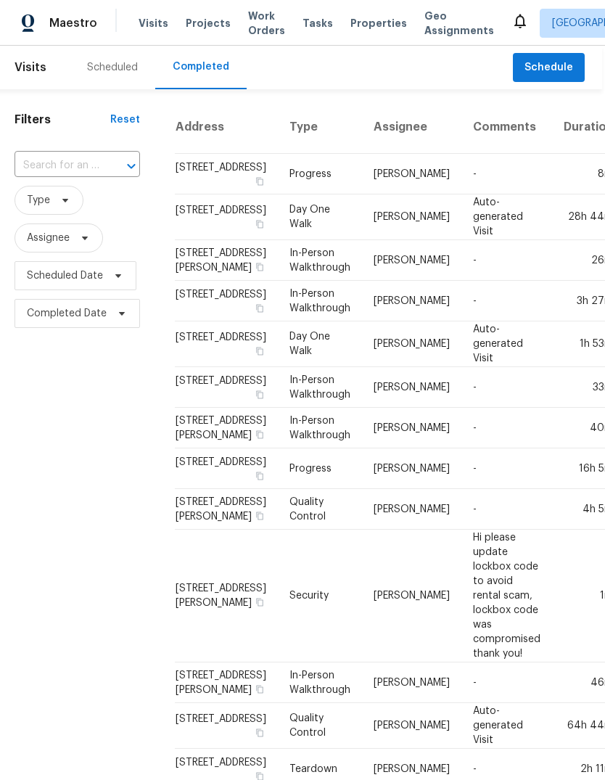
scroll to position [0, 3]
click at [120, 269] on span "Scheduled Date" at bounding box center [76, 275] width 122 height 29
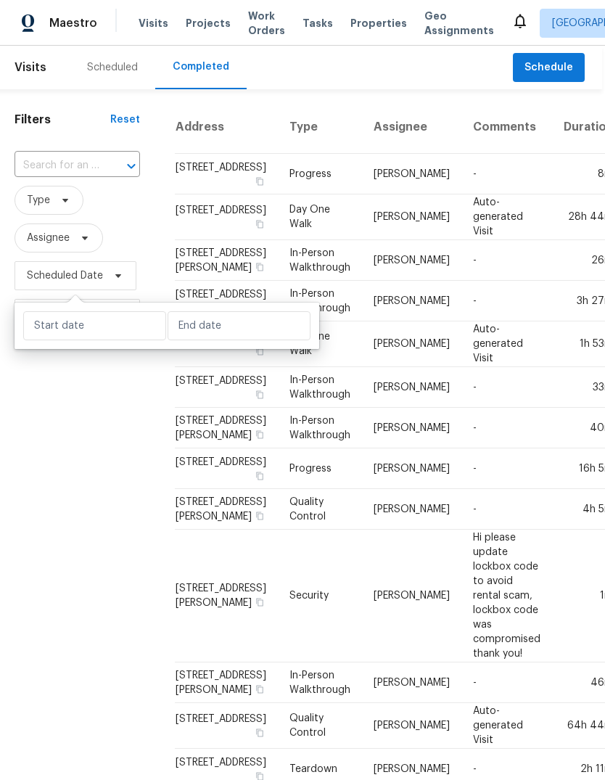
click at [164, 228] on div "Address Type Assignee Comments Duration Completed On [STREET_ADDRESS] Progress …" at bounding box center [379, 643] width 445 height 1084
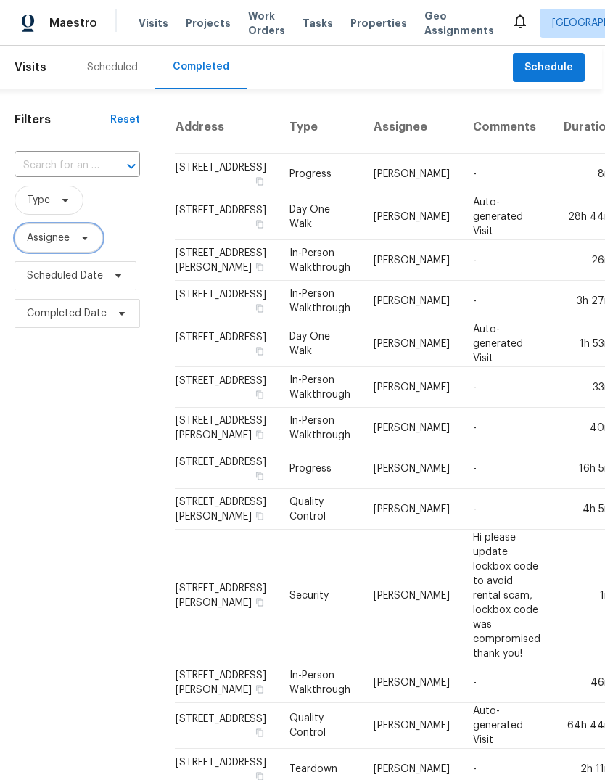
click at [85, 239] on icon at bounding box center [85, 238] width 6 height 4
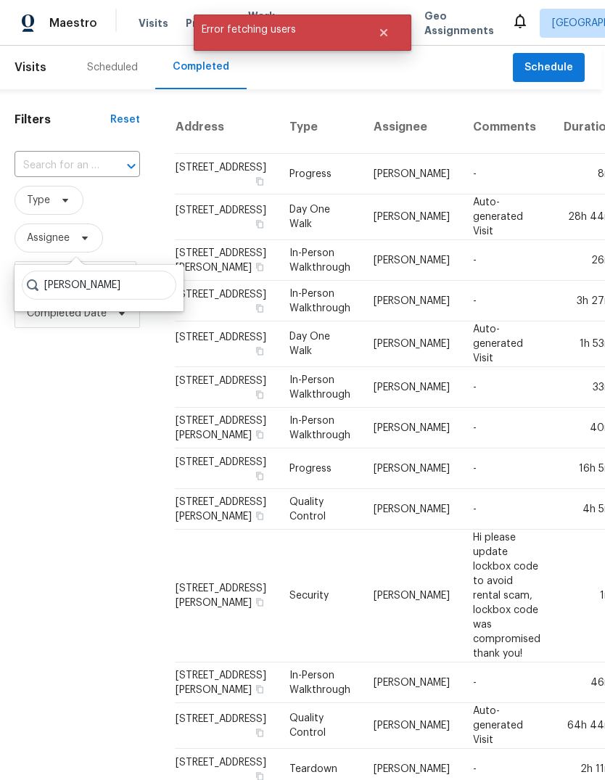
type input "[PERSON_NAME]"
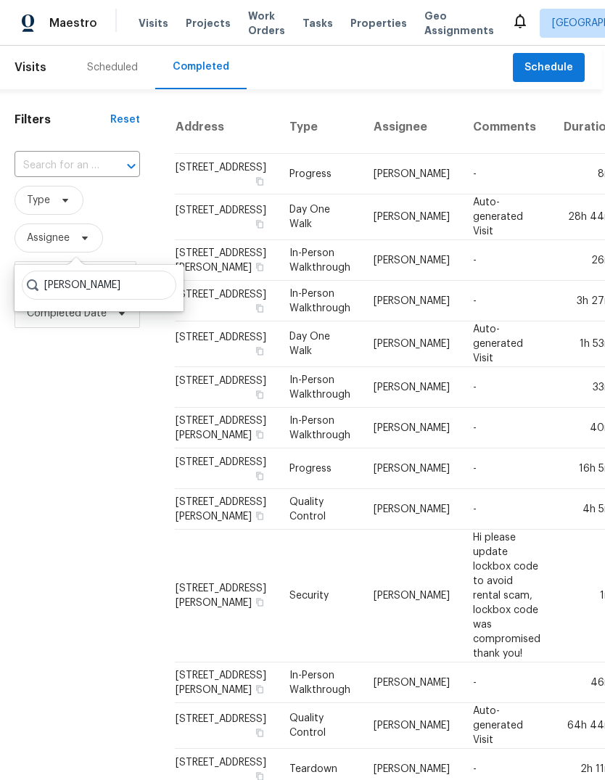
click at [215, 72] on div "Completed" at bounding box center [201, 66] width 57 height 15
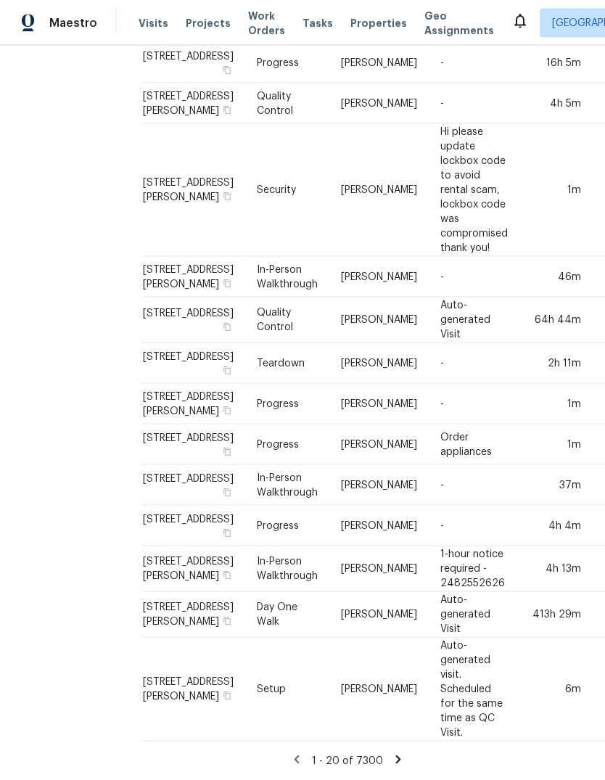
scroll to position [54, 0]
